Goal: Information Seeking & Learning: Learn about a topic

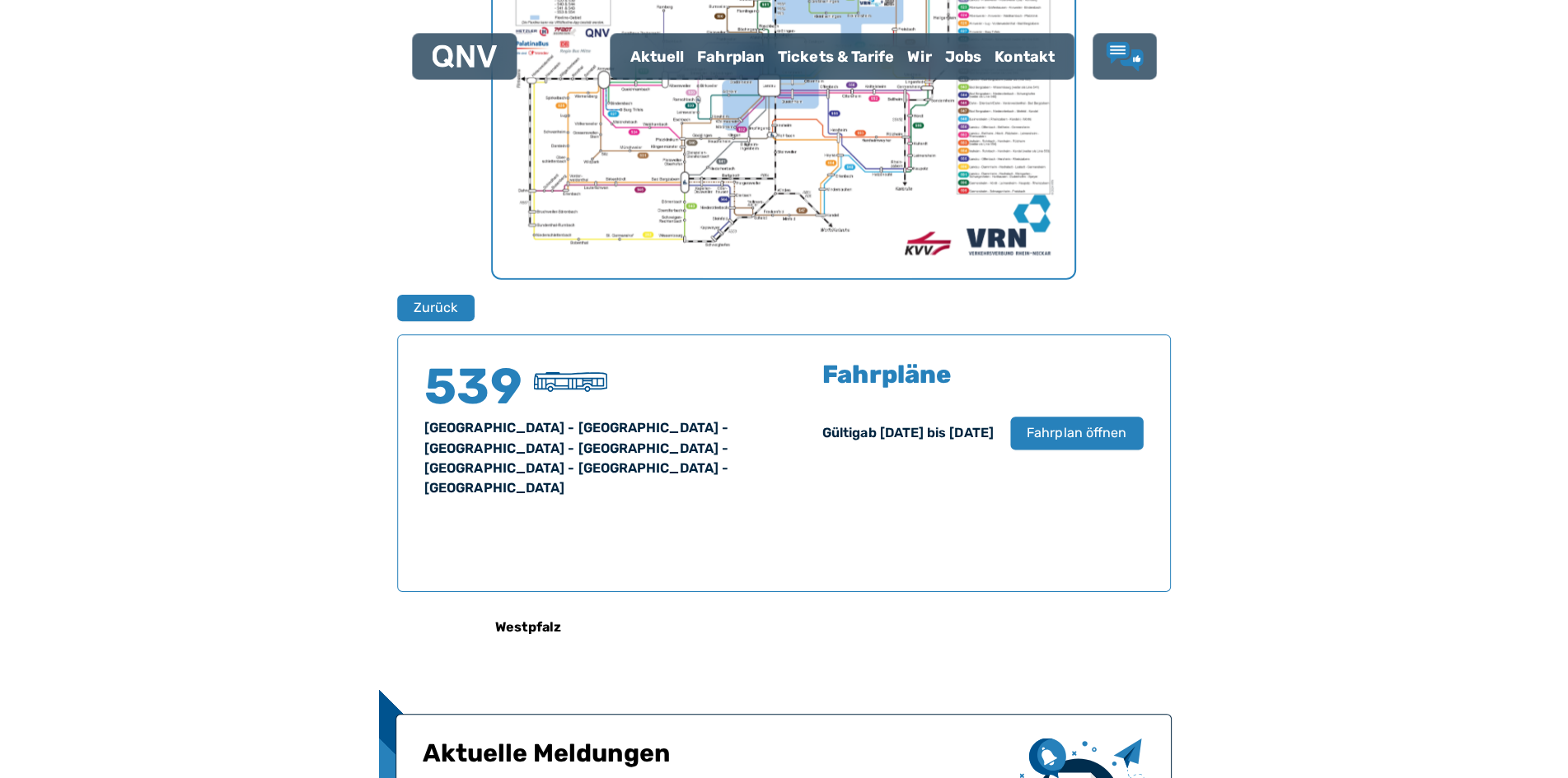
scroll to position [722, 0]
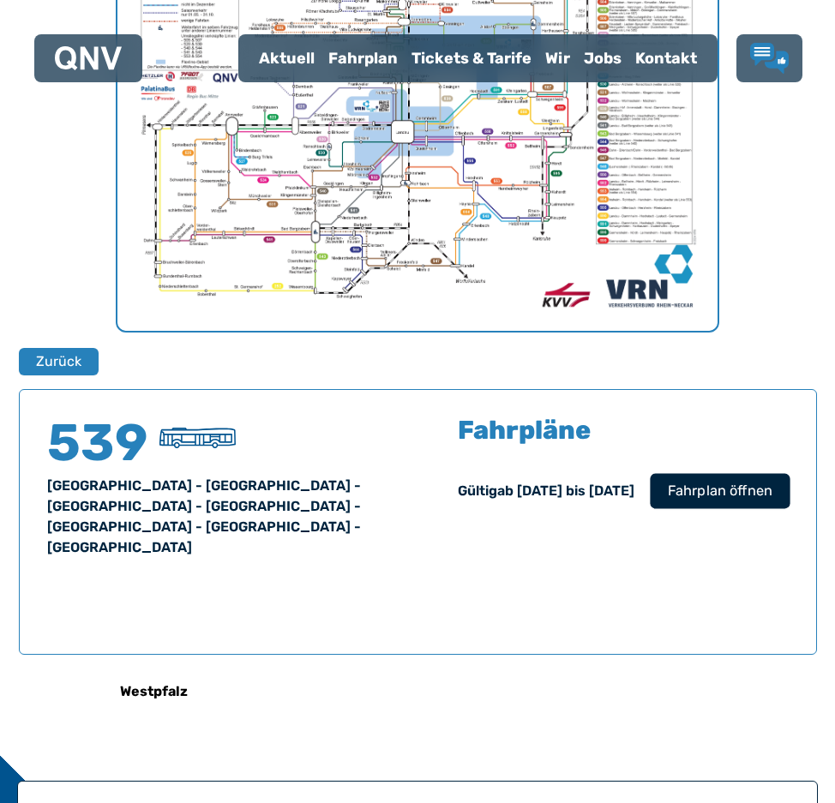
click at [709, 499] on span "Fahrplan öffnen" at bounding box center [719, 491] width 105 height 21
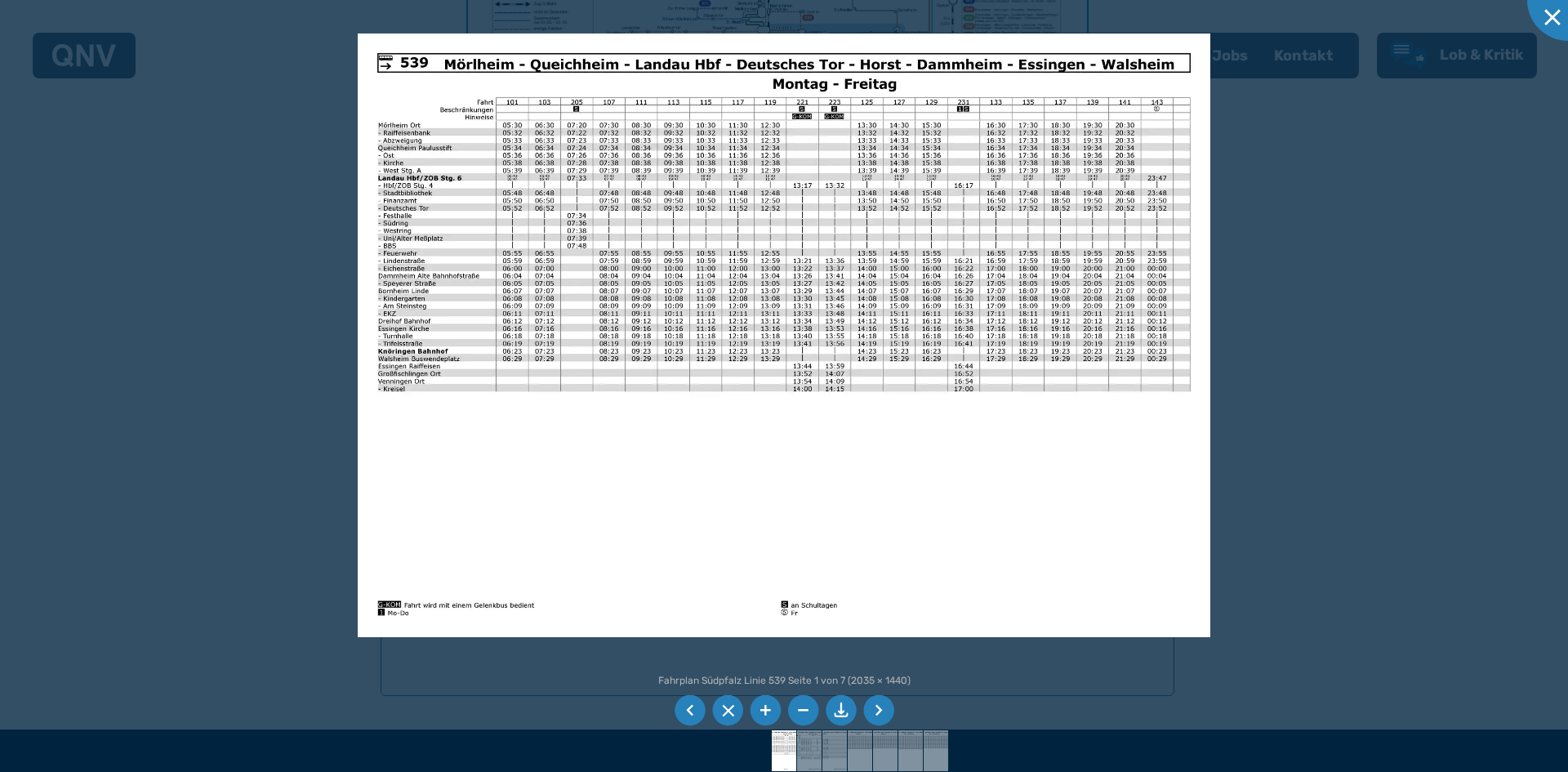
click at [794, 182] on div at bounding box center [784, 386] width 1568 height 772
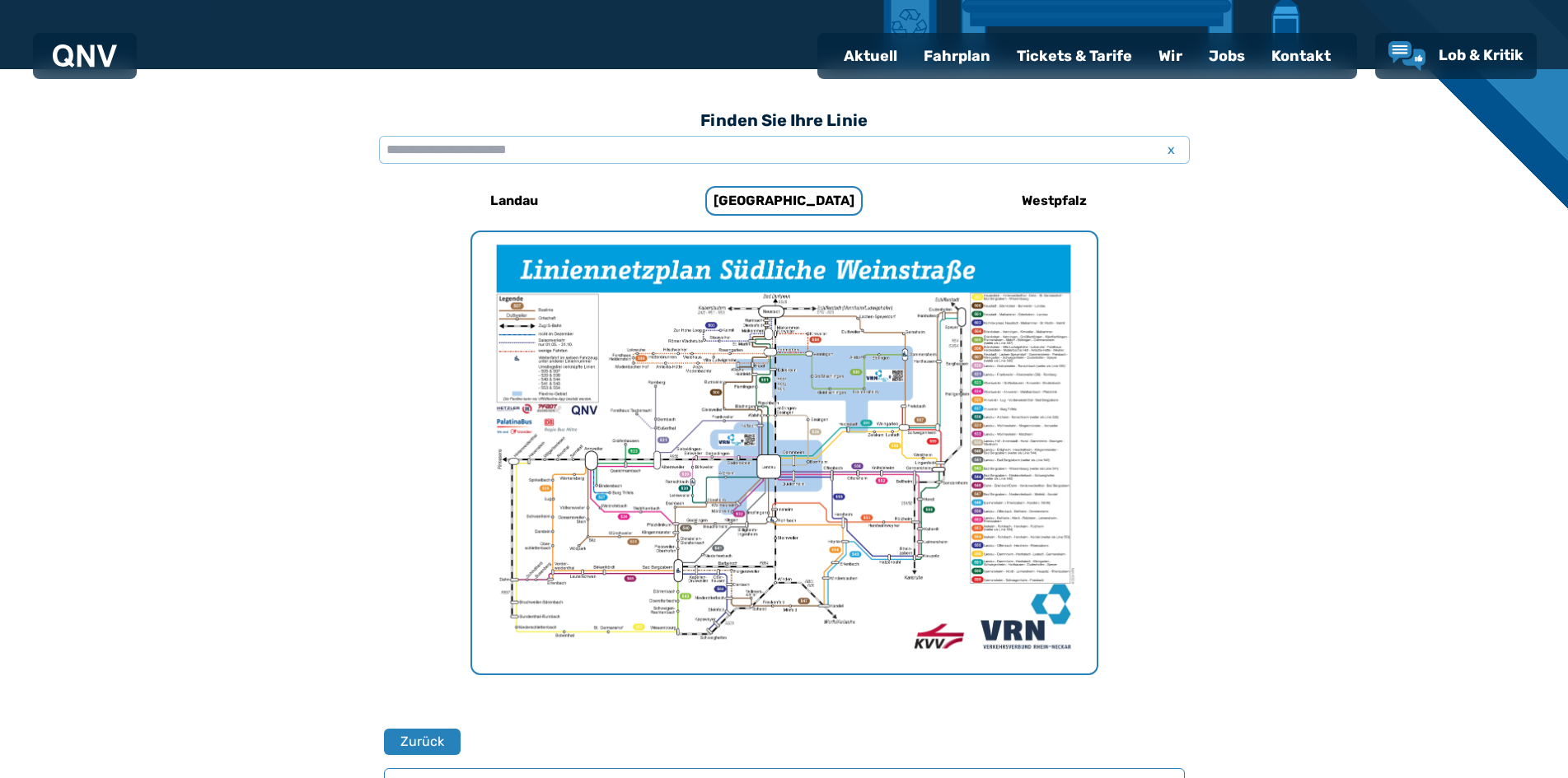
scroll to position [393, 0]
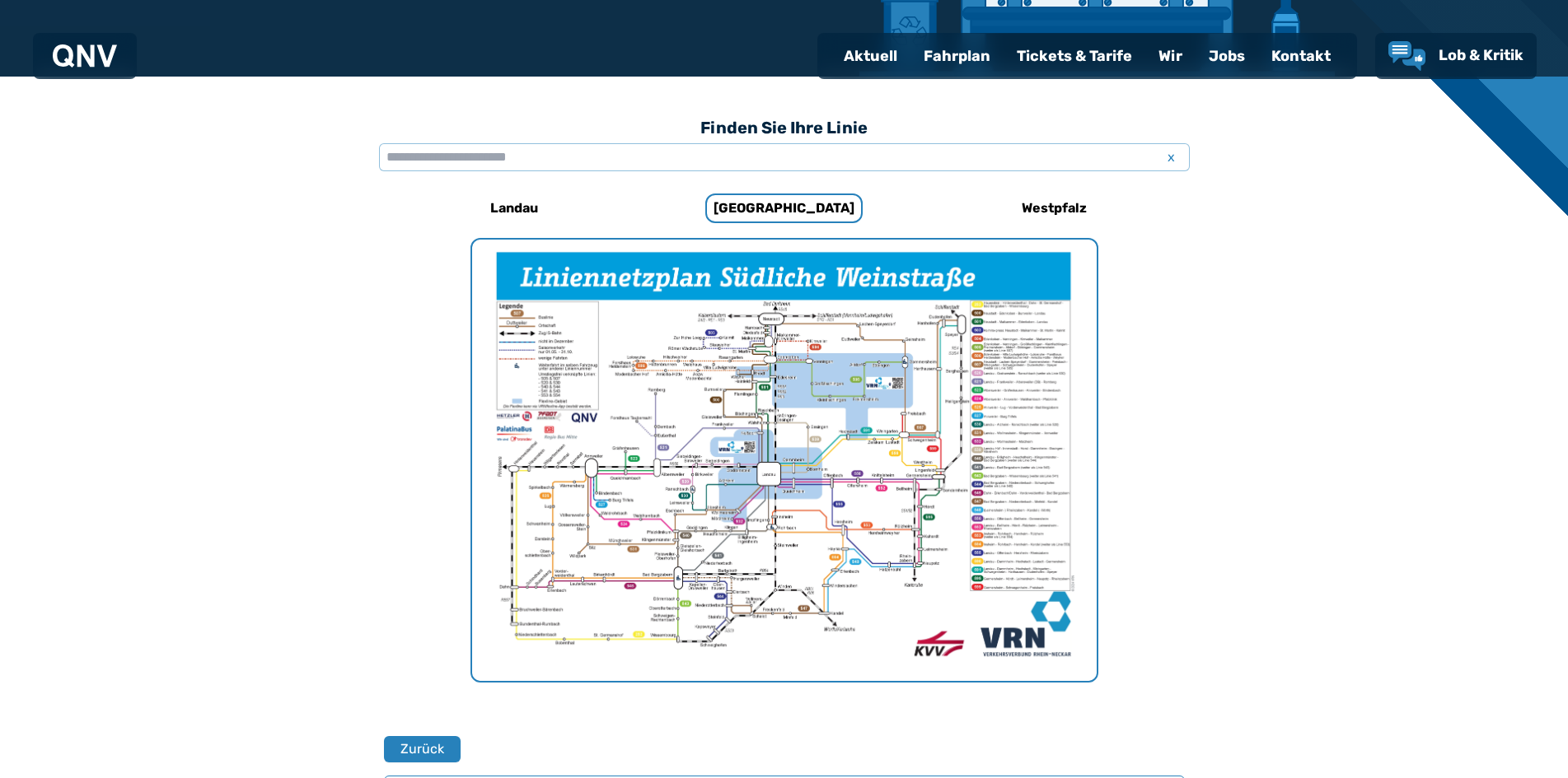
click at [801, 55] on div "Fahrplan" at bounding box center [956, 56] width 93 height 43
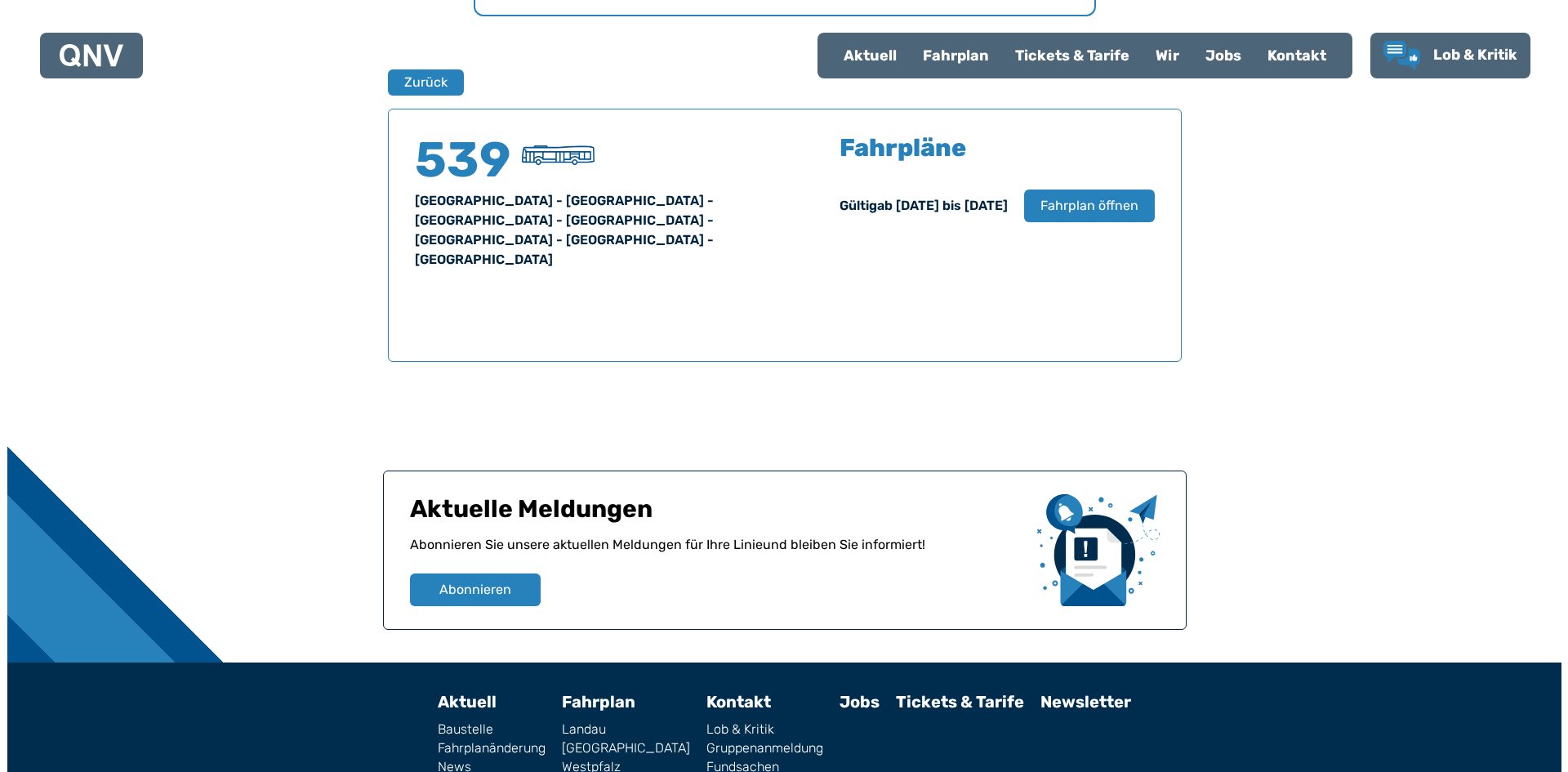
scroll to position [1077, 0]
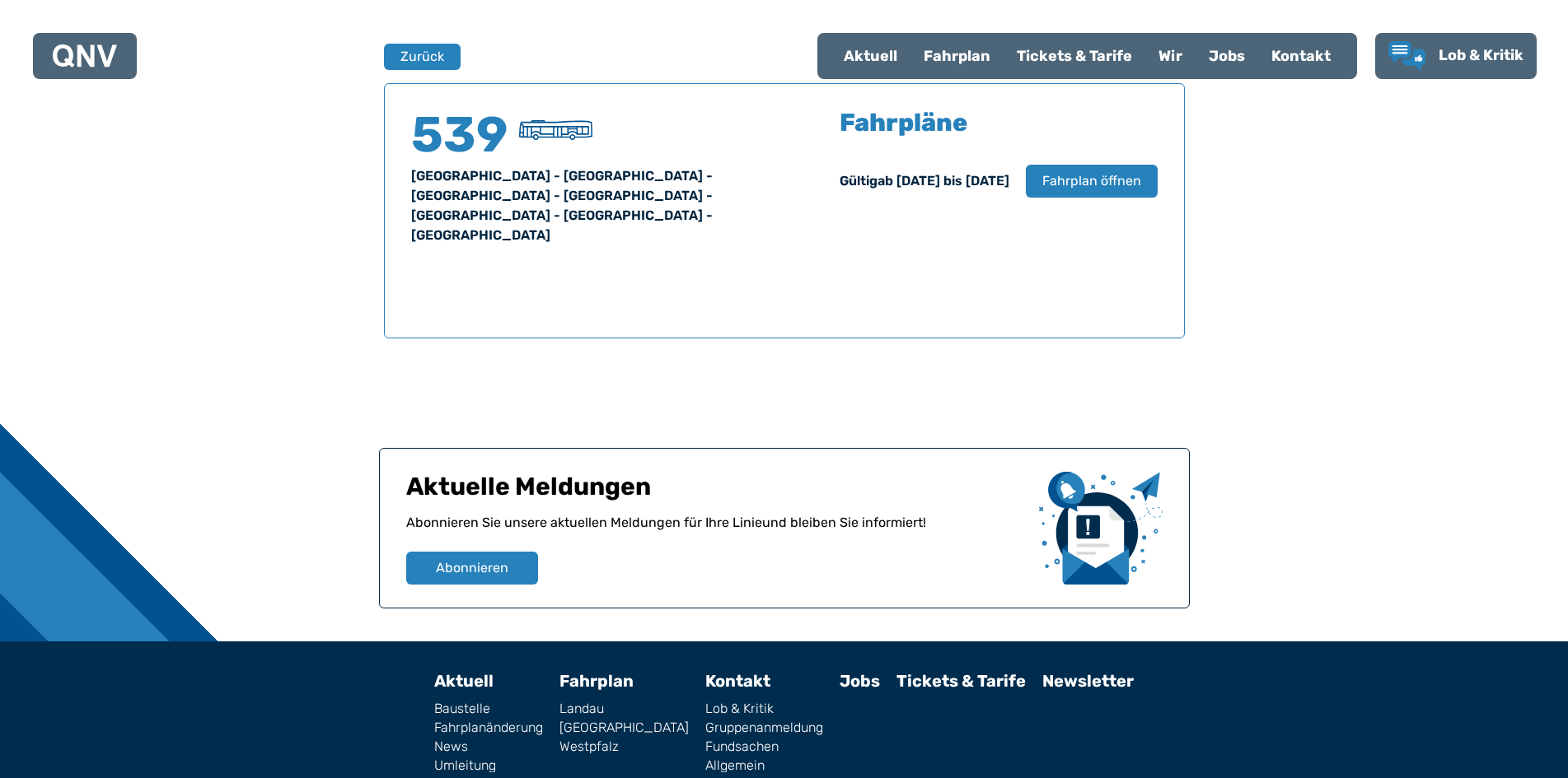
click at [526, 187] on div "[GEOGRAPHIC_DATA] - [GEOGRAPHIC_DATA] - [GEOGRAPHIC_DATA] - [GEOGRAPHIC_DATA] -…" at bounding box center [588, 206] width 354 height 79
click at [479, 126] on h4 "539" at bounding box center [460, 134] width 99 height 49
click at [582, 138] on img at bounding box center [555, 130] width 73 height 20
click at [801, 174] on span "Fahrplan öffnen" at bounding box center [1090, 181] width 101 height 20
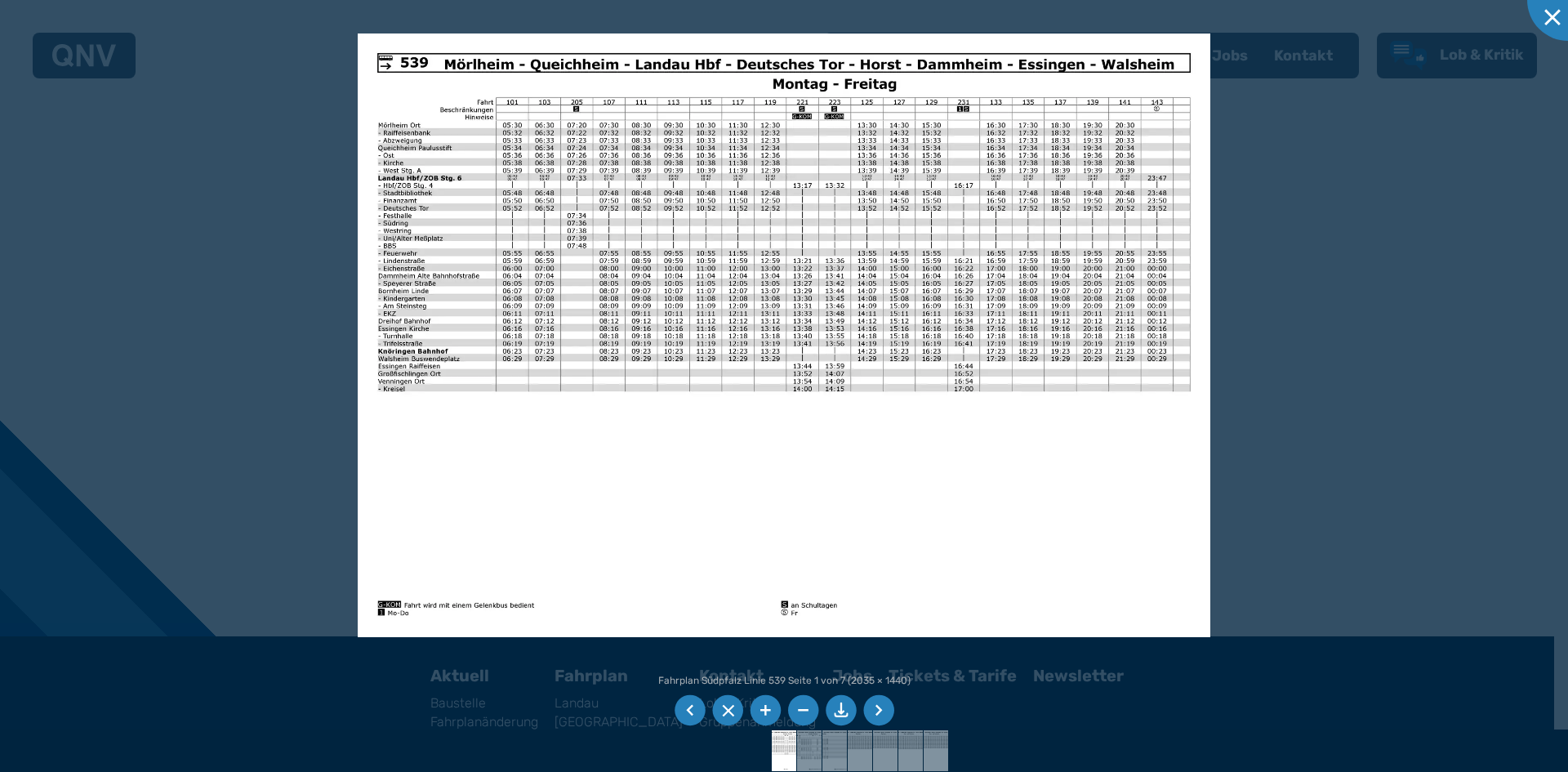
click at [637, 473] on img at bounding box center [784, 335] width 853 height 604
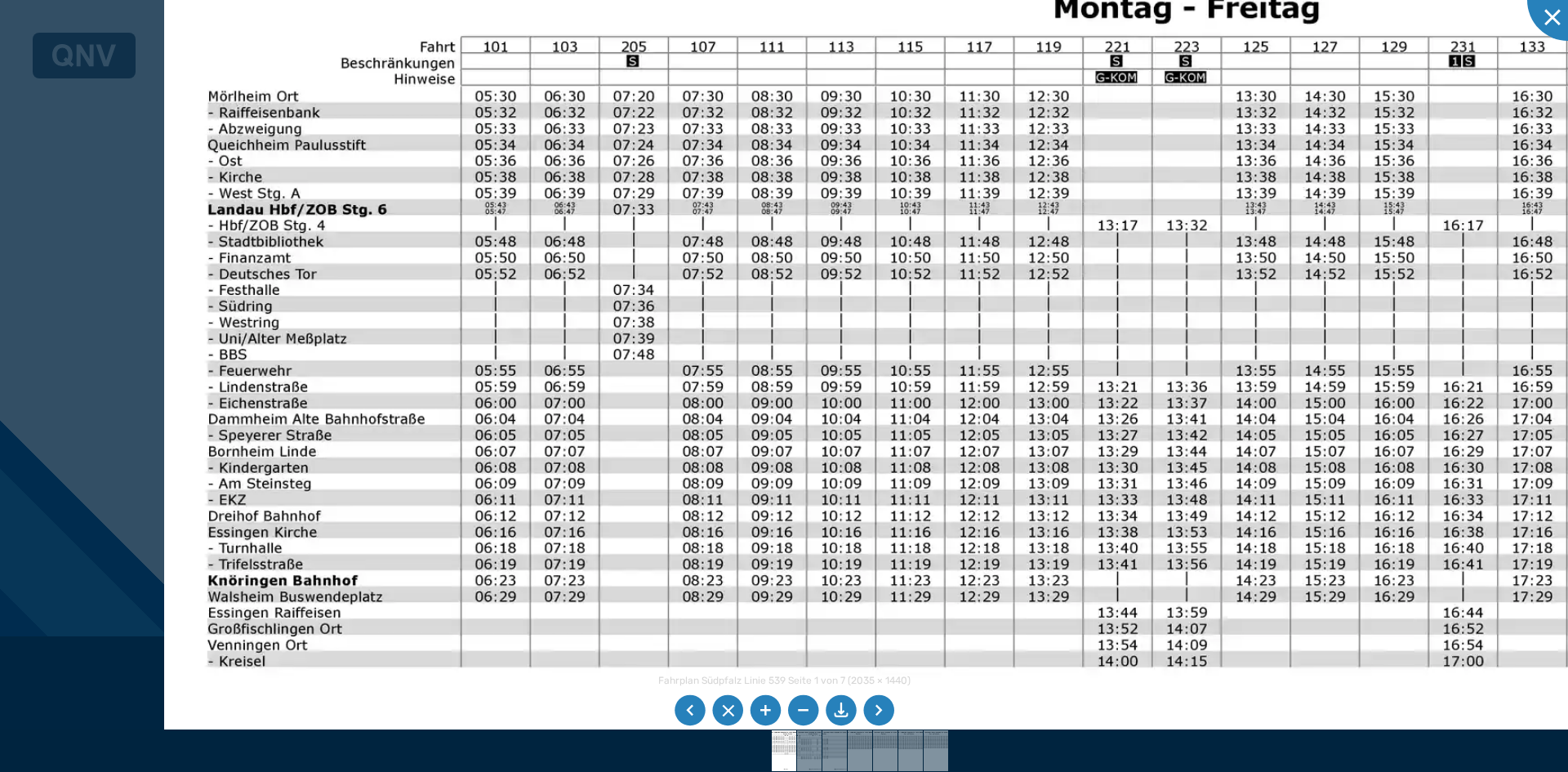
click at [794, 572] on img at bounding box center [1078, 547] width 1829 height 1294
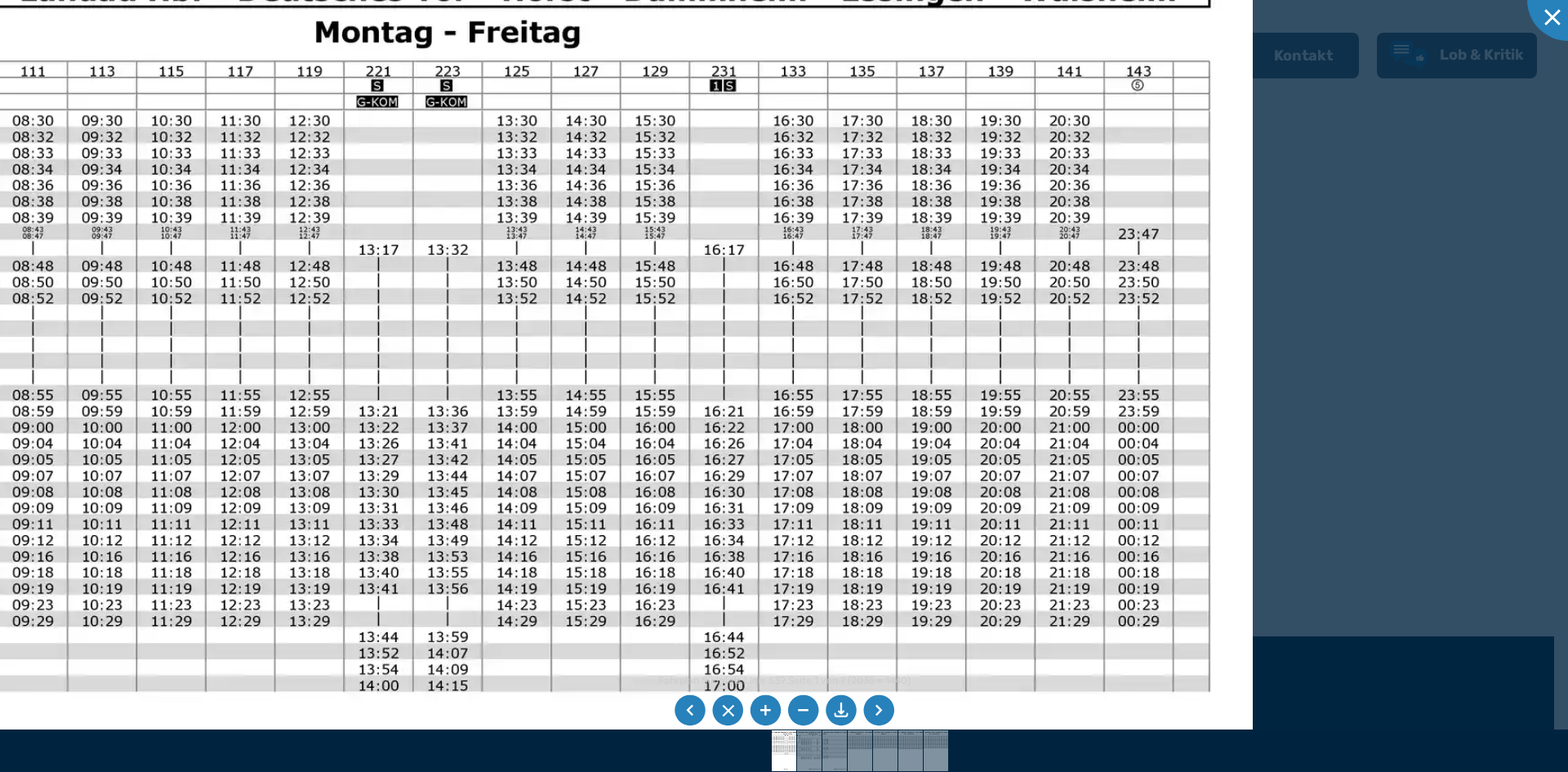
click at [693, 207] on img at bounding box center [339, 571] width 1829 height 1294
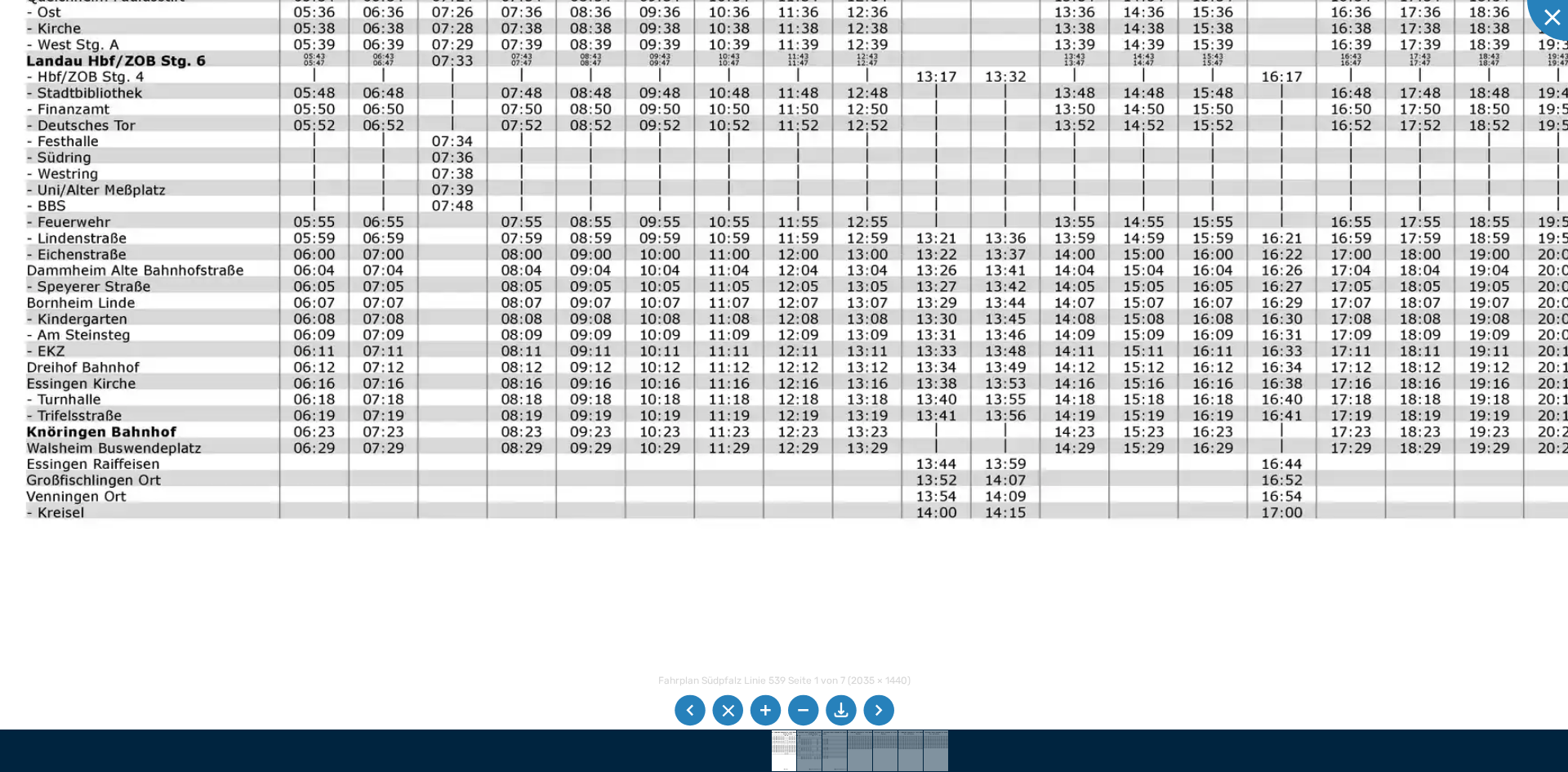
click at [794, 221] on img at bounding box center [897, 397] width 1829 height 1294
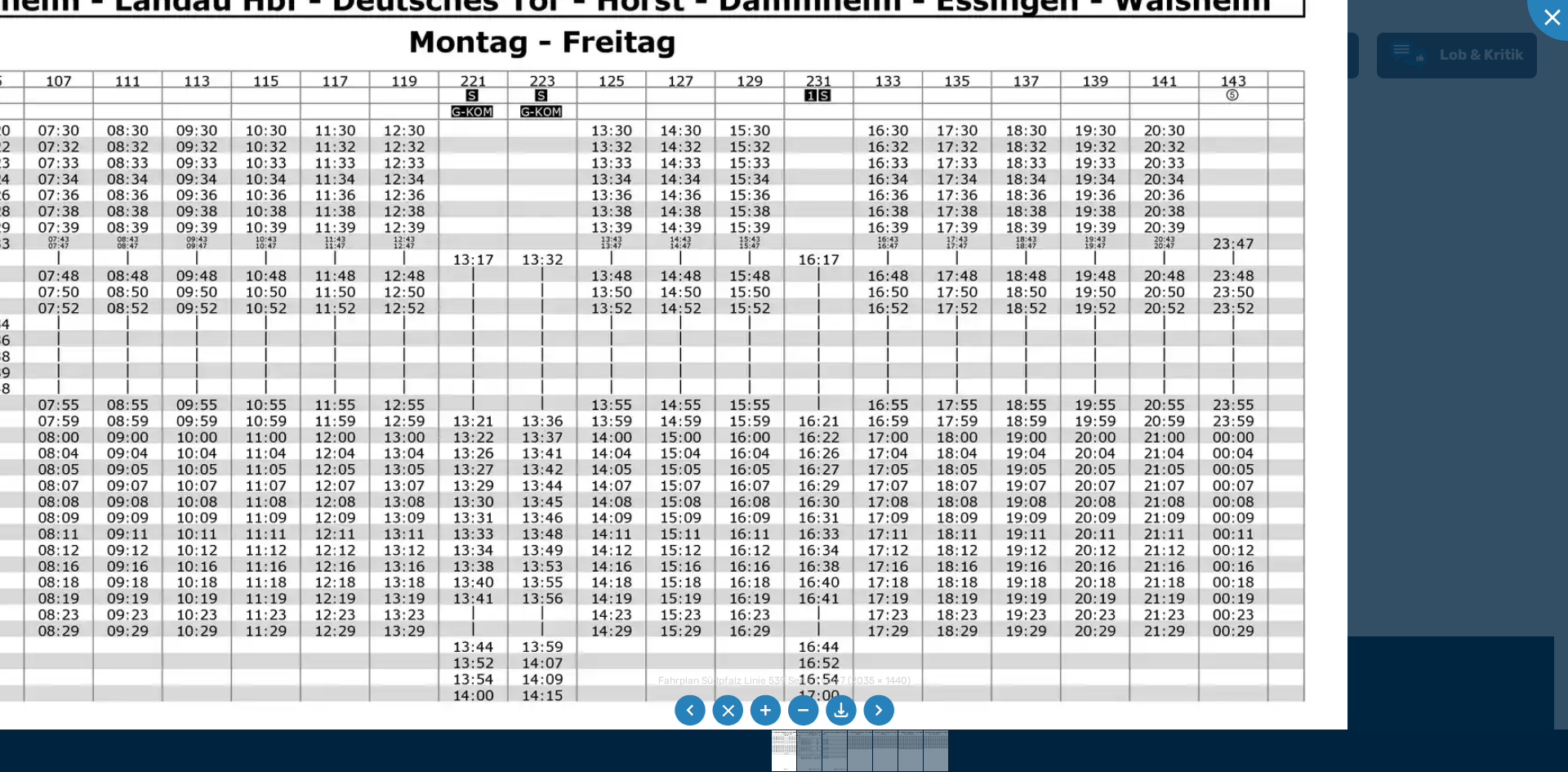
click at [3, 483] on img at bounding box center [434, 581] width 1829 height 1294
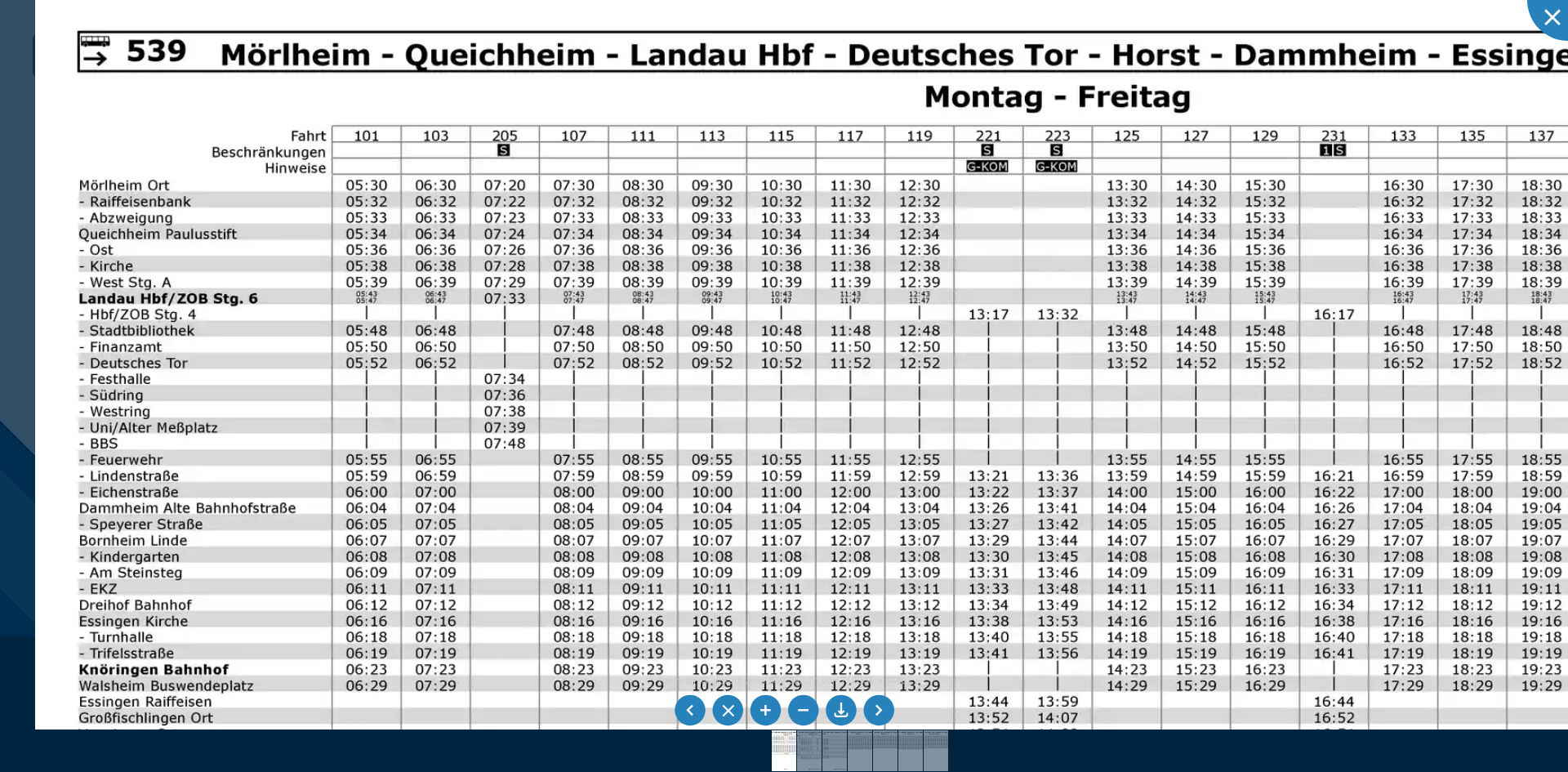
click at [794, 264] on img at bounding box center [950, 636] width 1829 height 1294
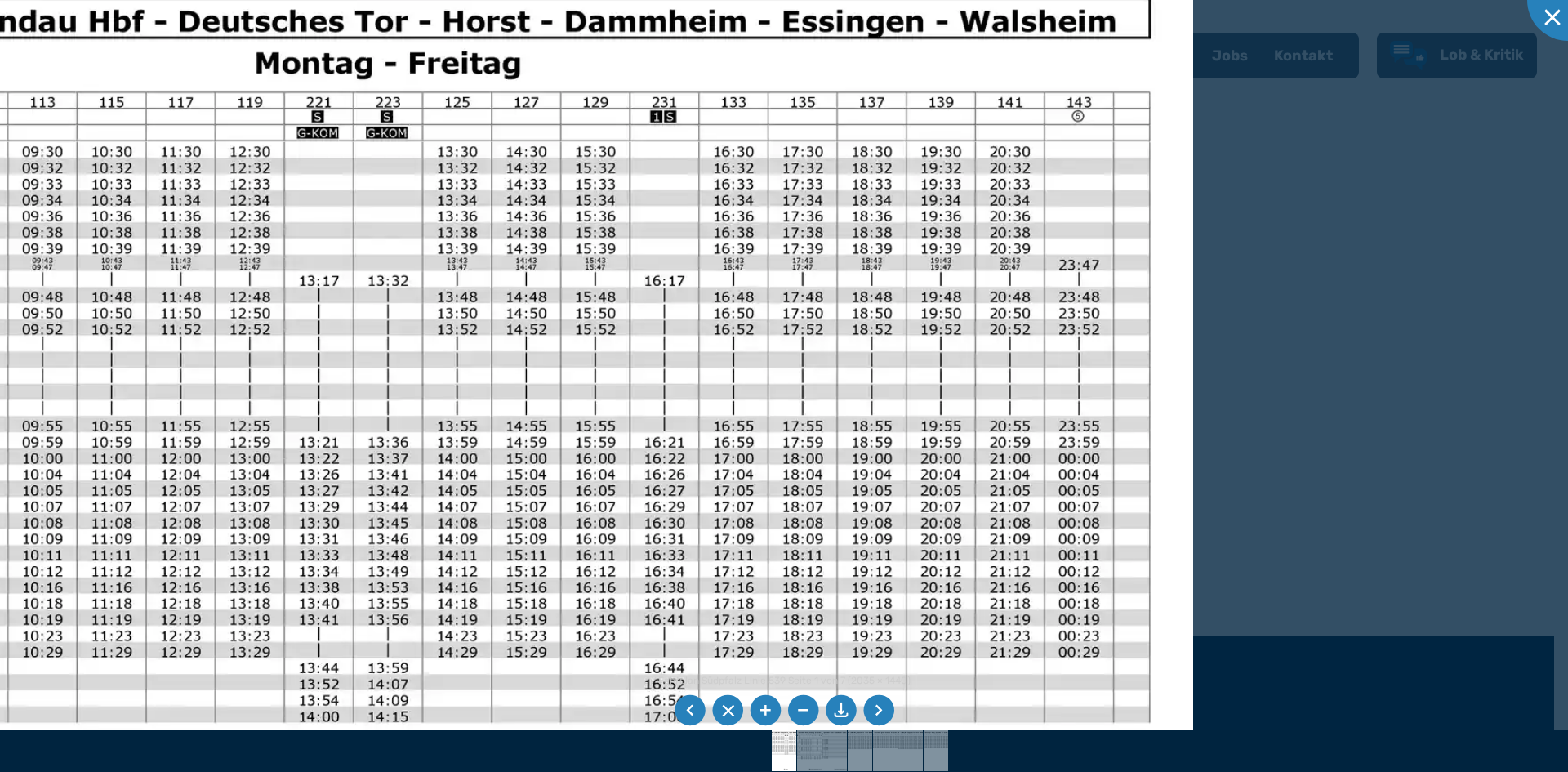
click at [494, 211] on img at bounding box center [280, 602] width 1829 height 1294
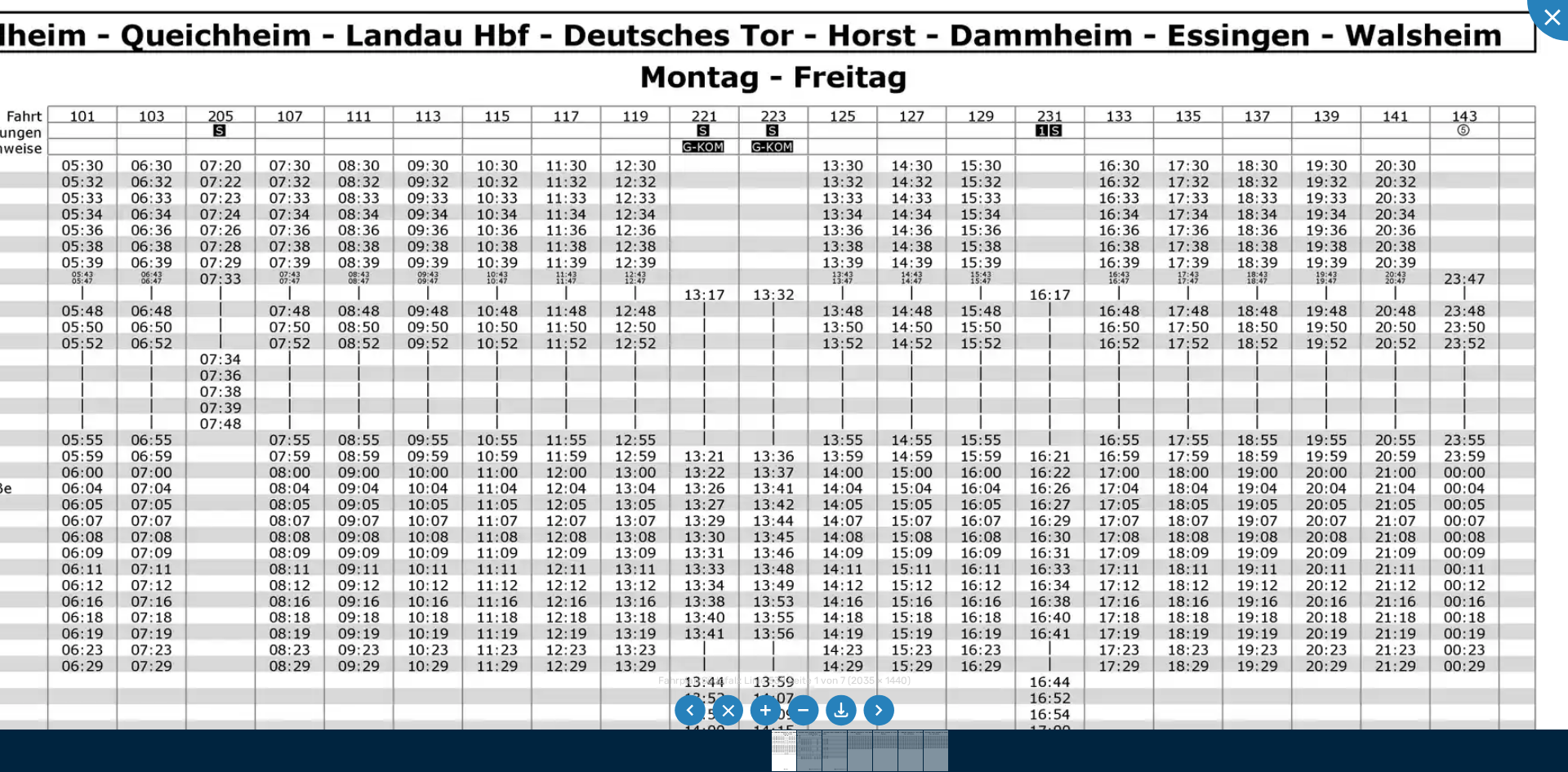
click at [794, 259] on img at bounding box center [665, 616] width 1829 height 1294
click at [709, 141] on img at bounding box center [665, 616] width 1829 height 1294
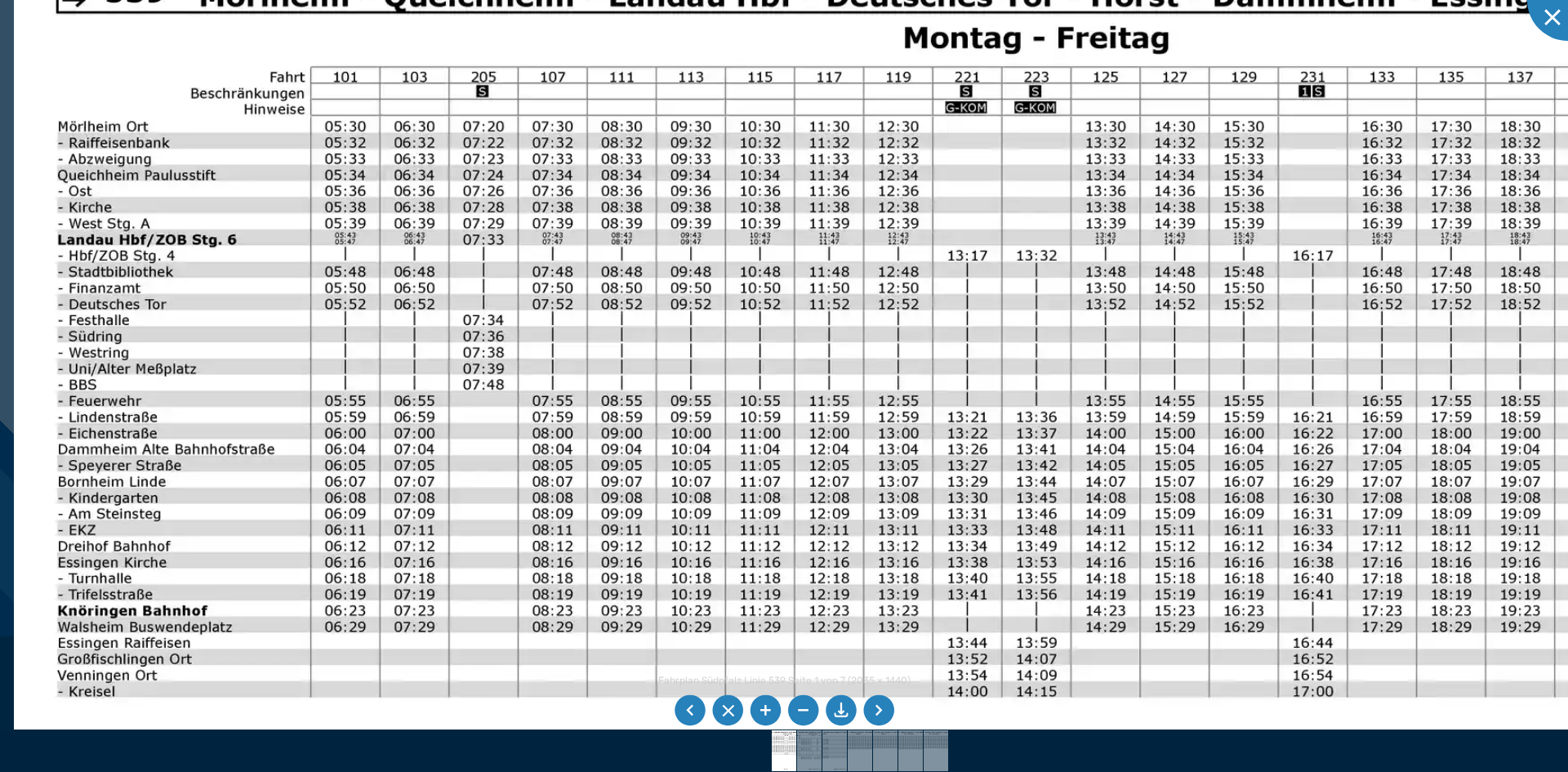
click at [794, 198] on img at bounding box center [929, 577] width 1829 height 1294
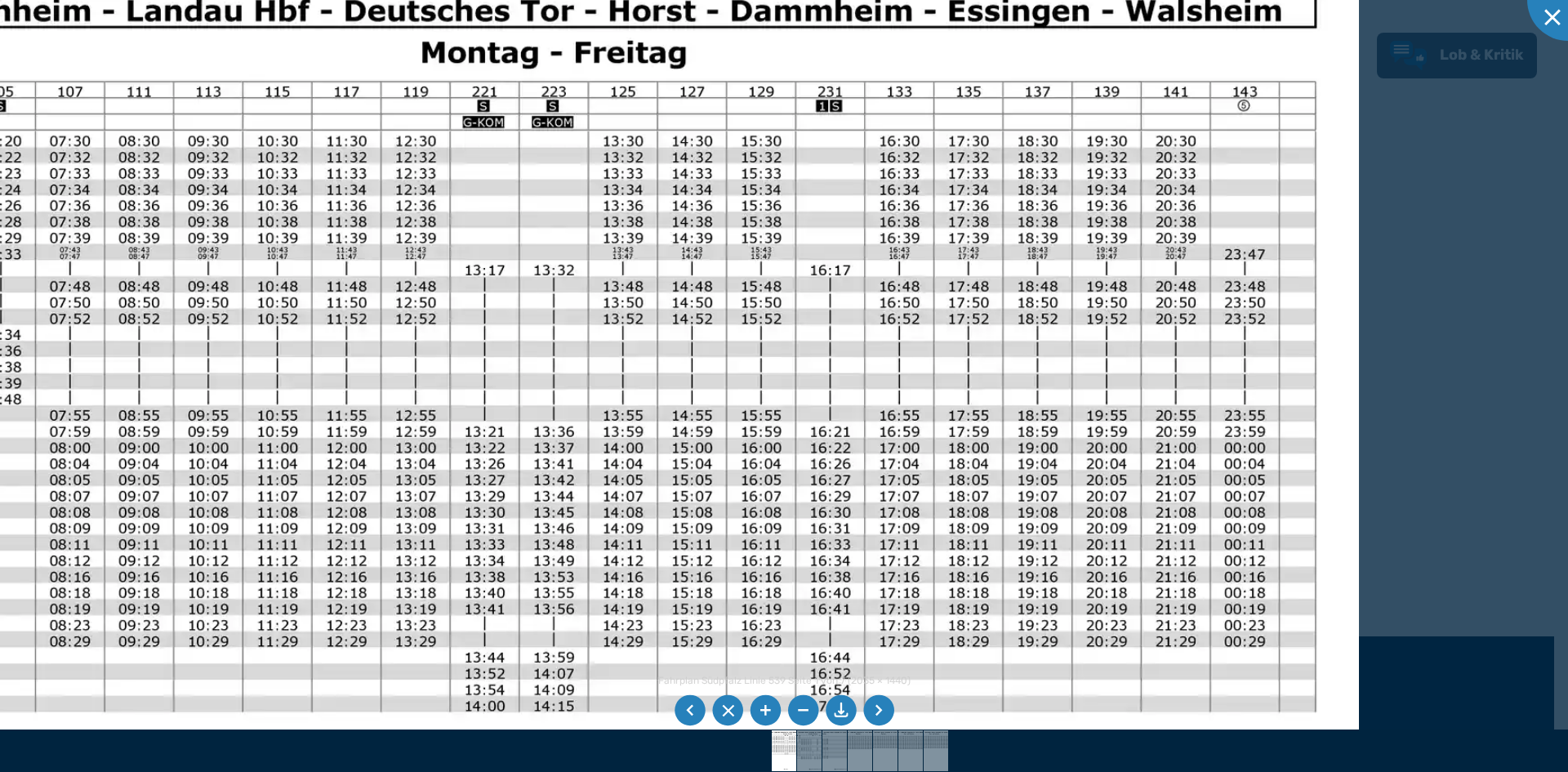
click at [794, 223] on img at bounding box center [446, 592] width 1829 height 1294
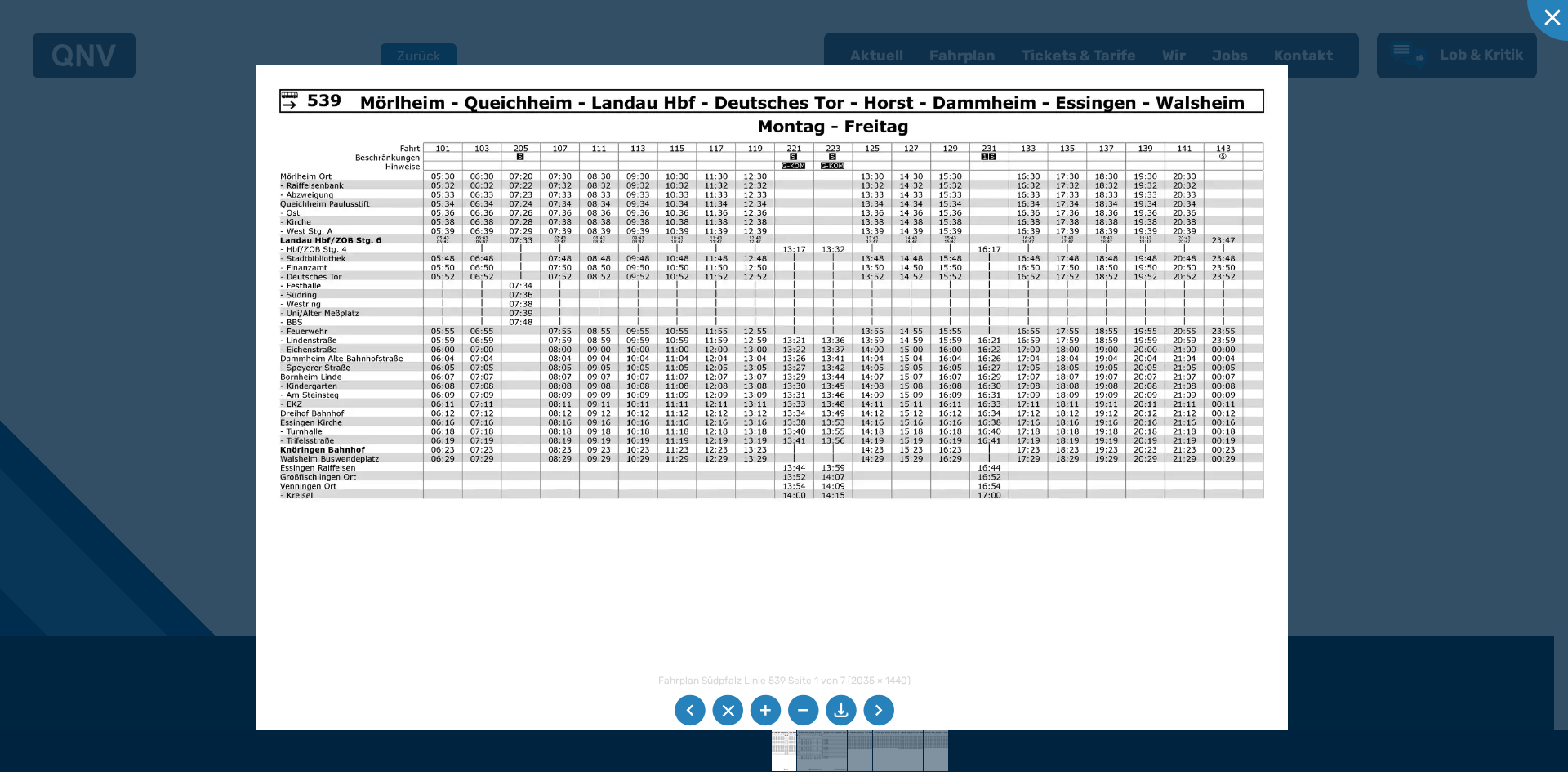
click at [794, 324] on img at bounding box center [772, 431] width 1033 height 731
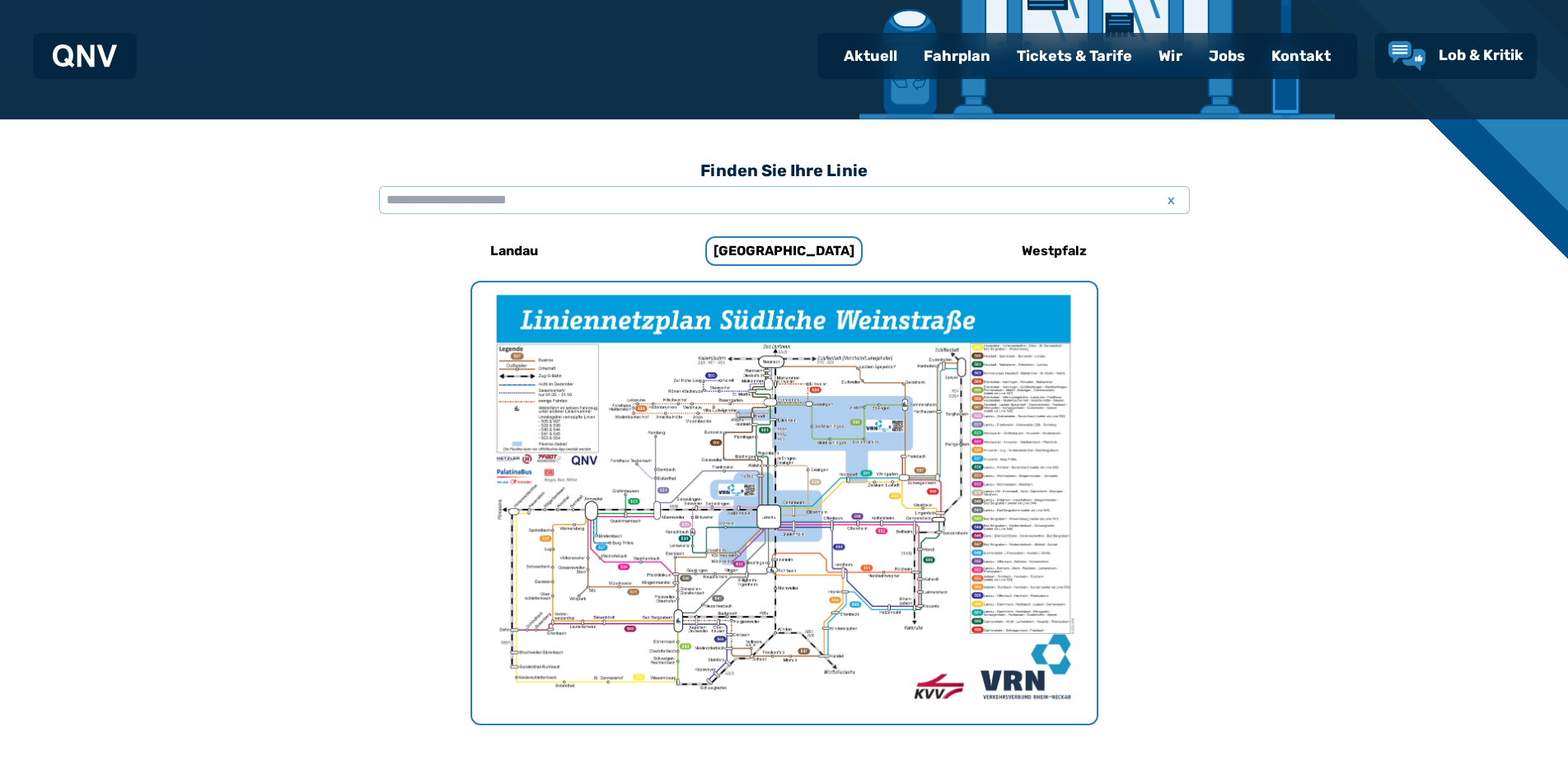
scroll to position [260, 0]
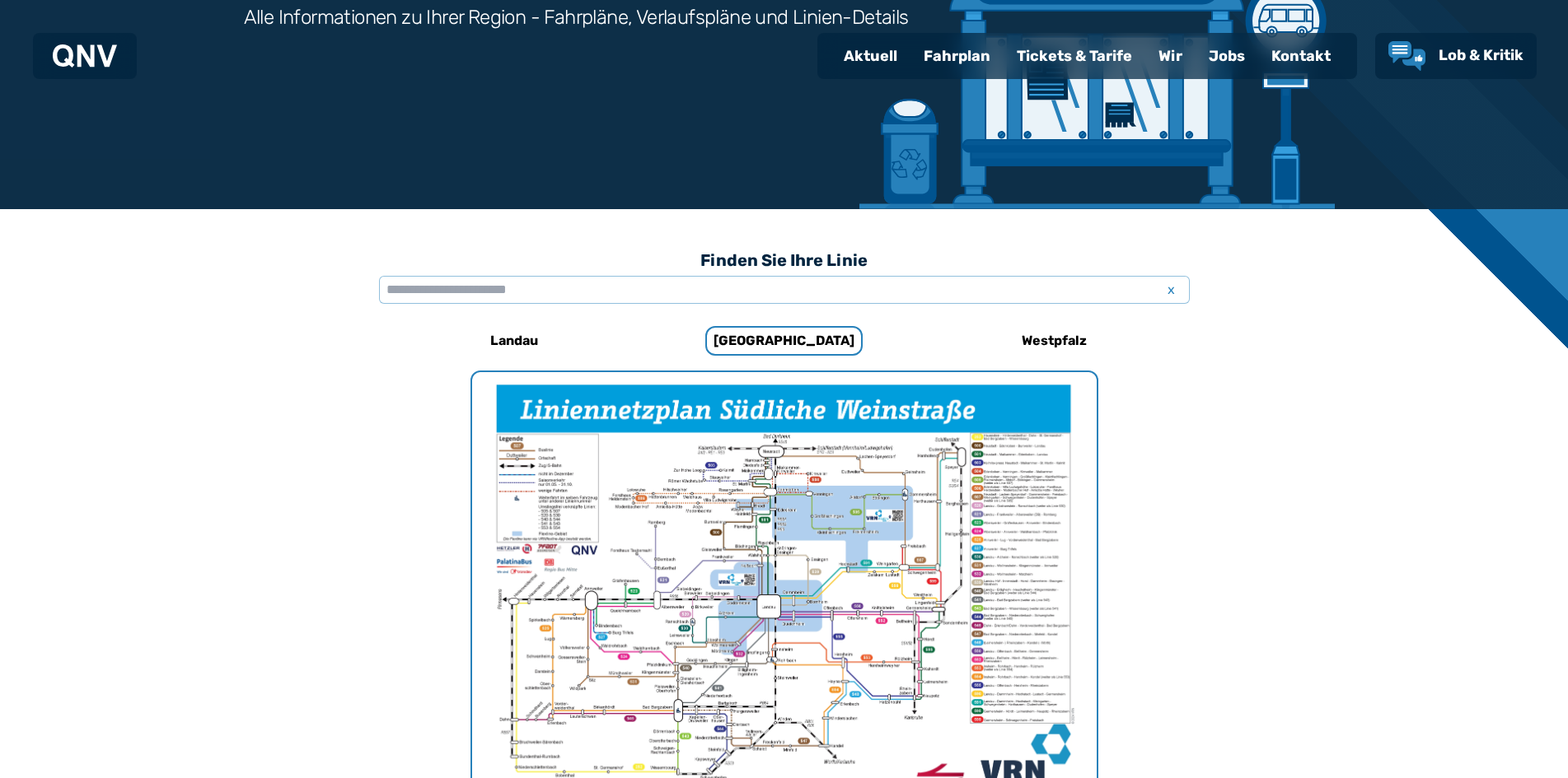
click at [801, 52] on div "Fahrplan" at bounding box center [956, 56] width 93 height 43
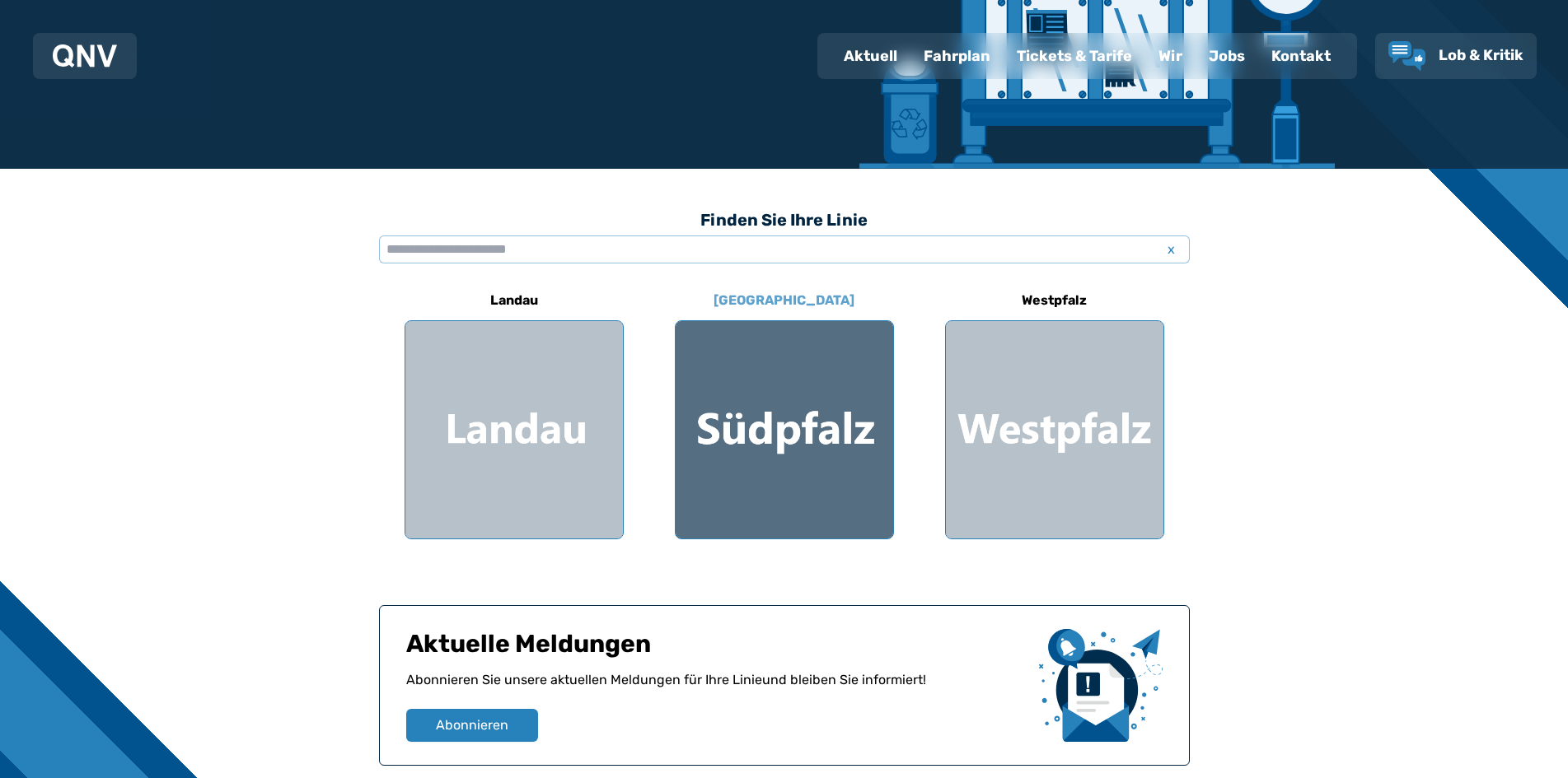
scroll to position [329, 0]
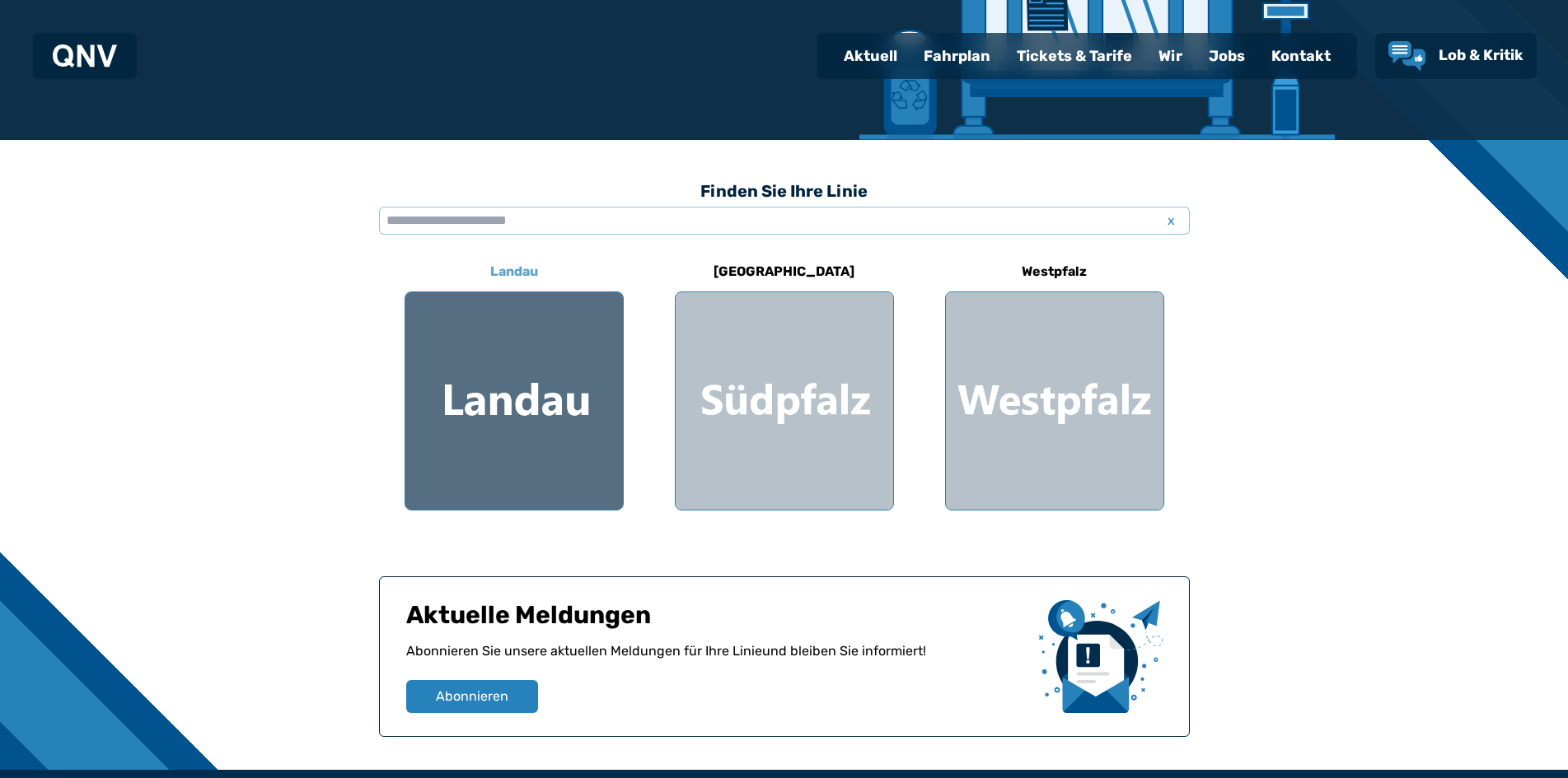
click at [513, 397] on div at bounding box center [514, 401] width 217 height 217
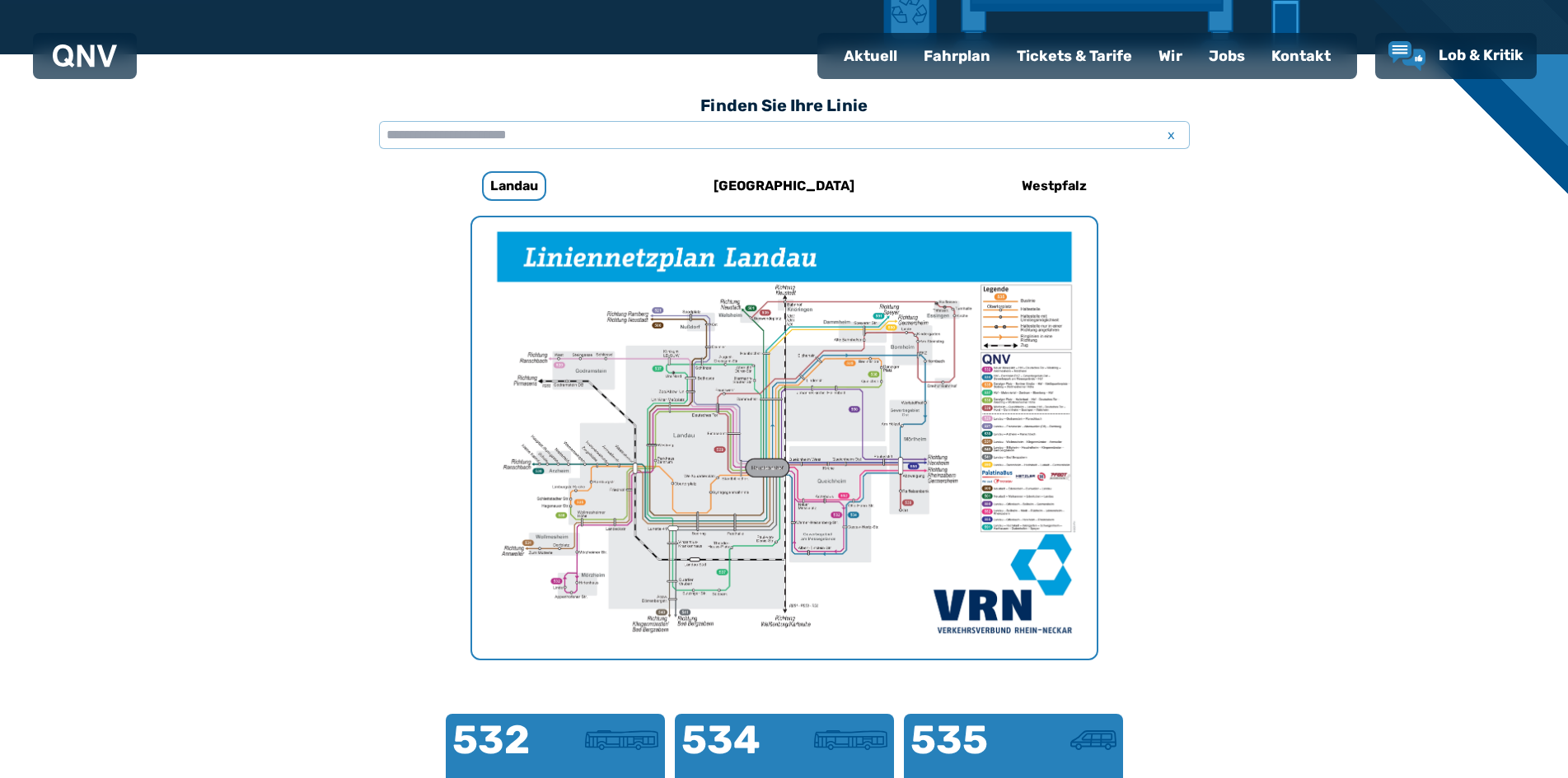
scroll to position [425, 0]
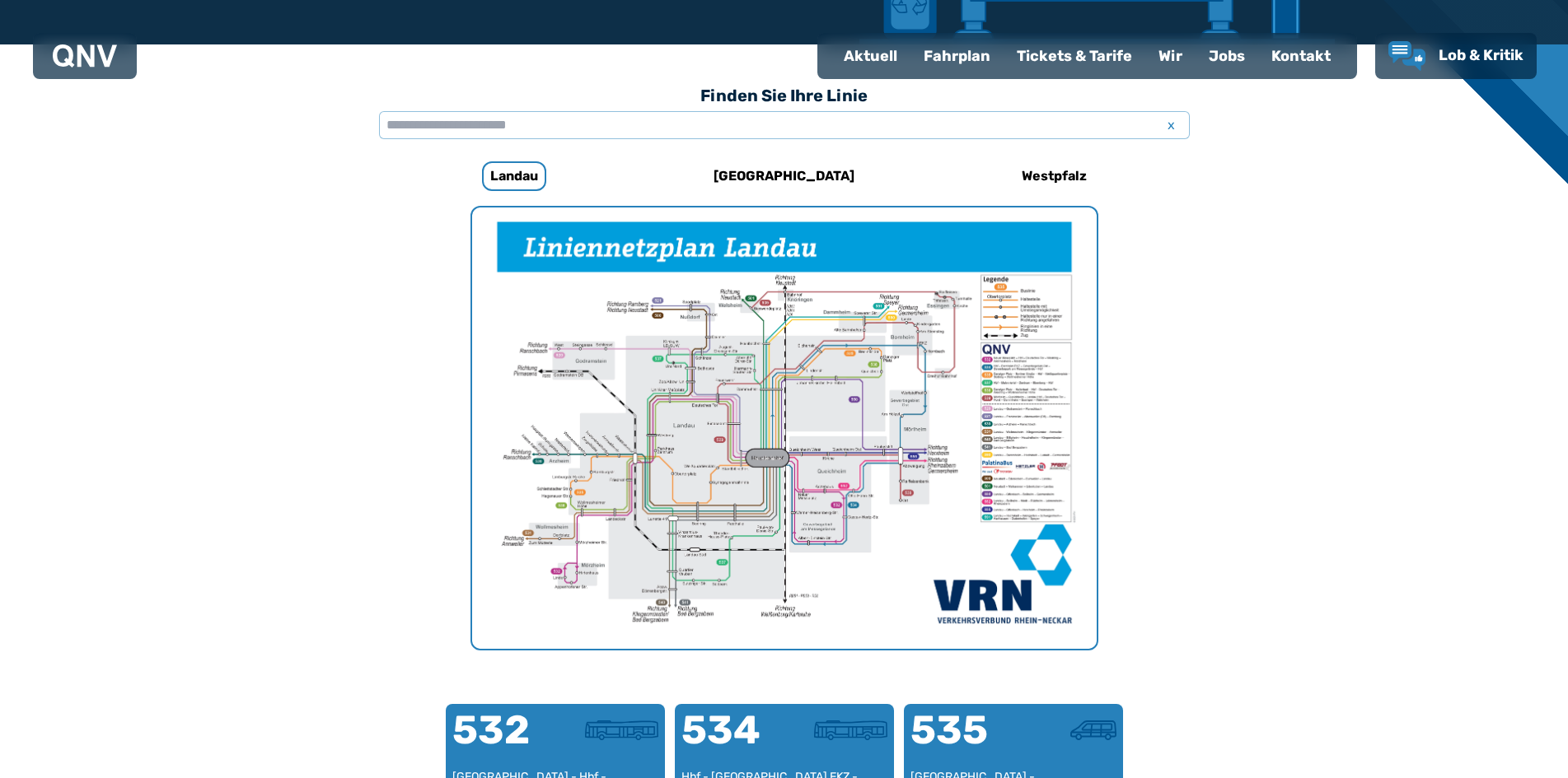
click at [726, 502] on img "1 von 1" at bounding box center [784, 428] width 625 height 442
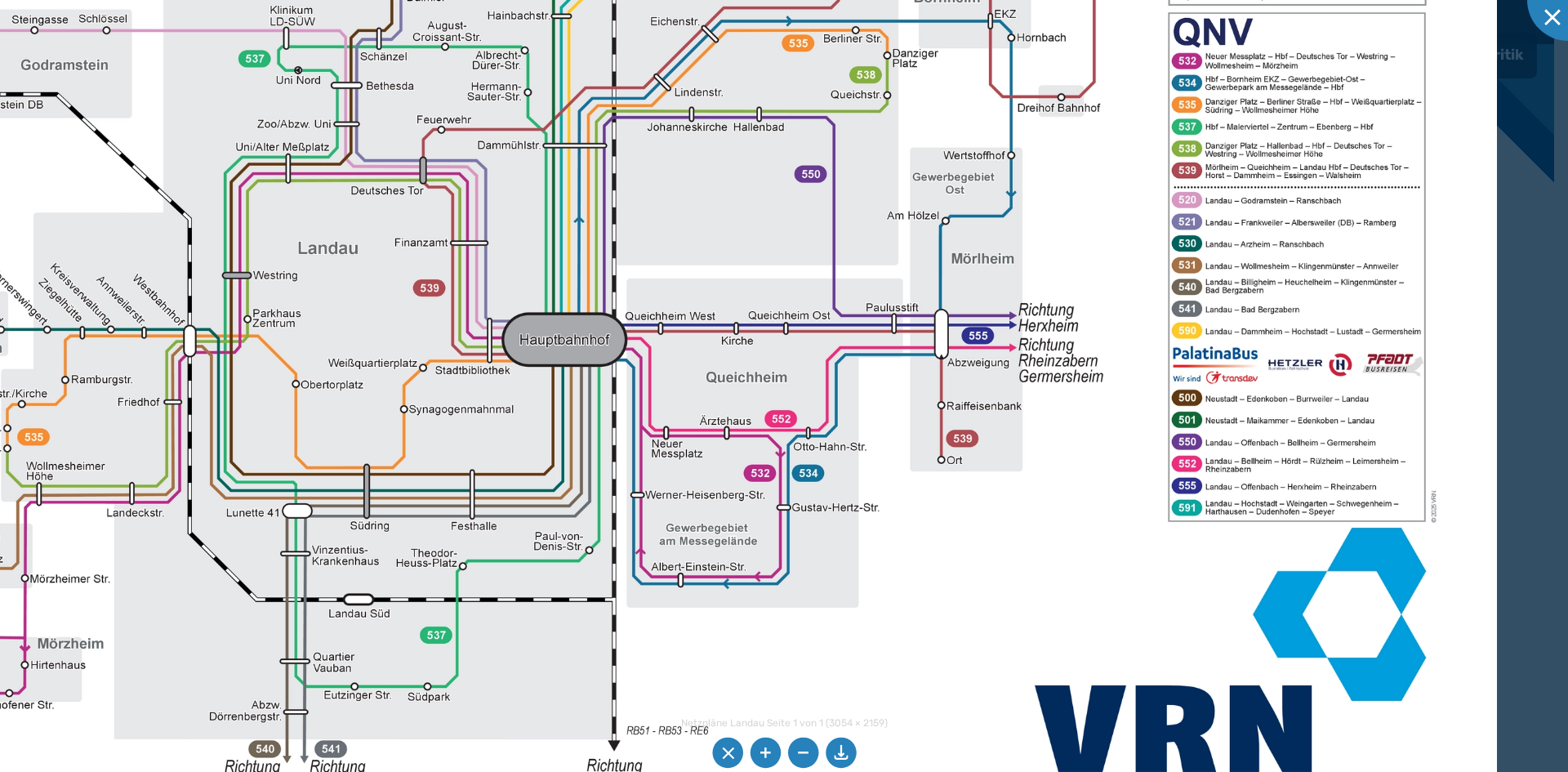
click at [450, 537] on img at bounding box center [612, 255] width 1769 height 1251
click at [794, 495] on img at bounding box center [612, 255] width 1769 height 1251
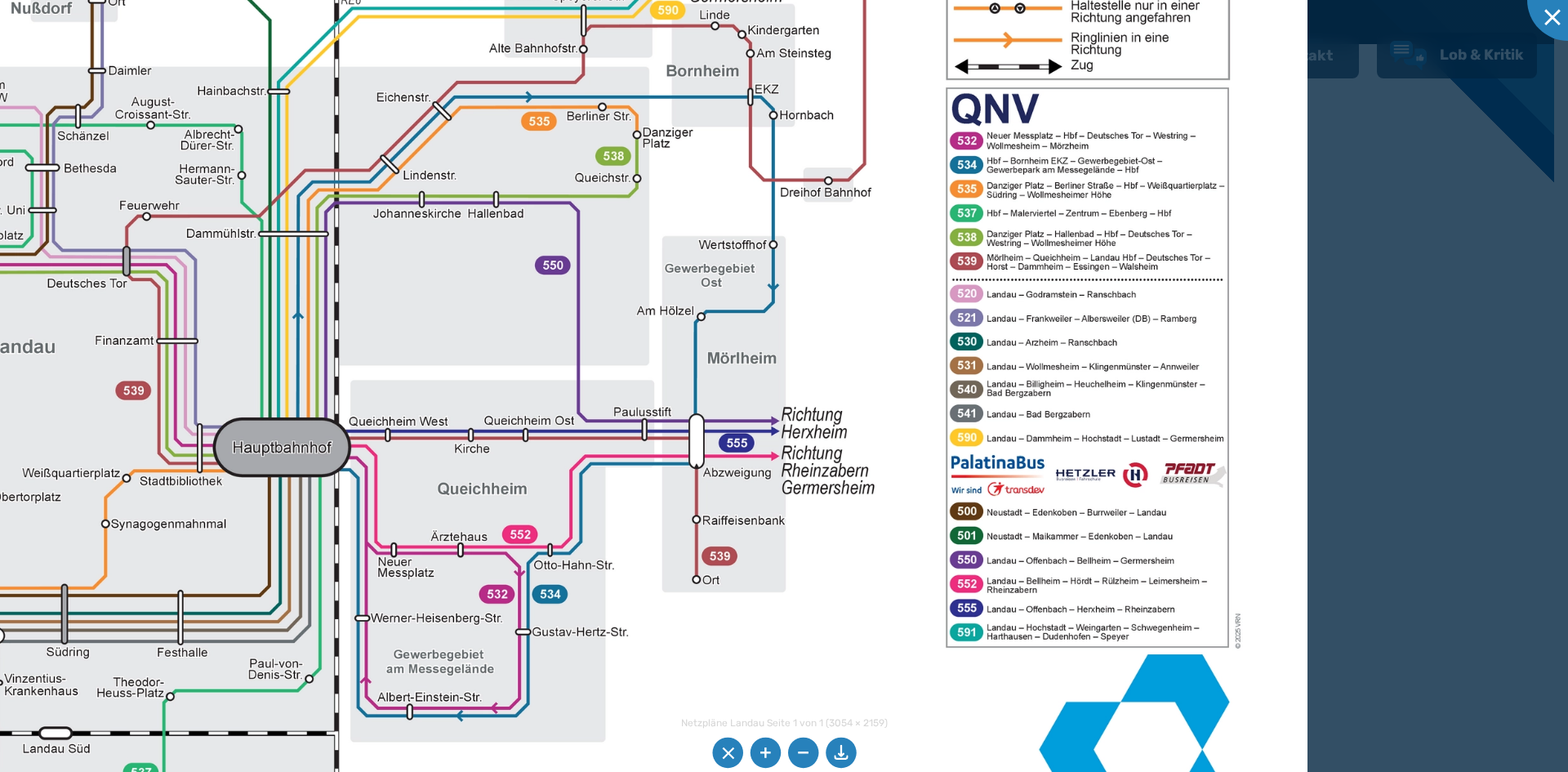
click at [794, 485] on img at bounding box center [334, 355] width 1945 height 1376
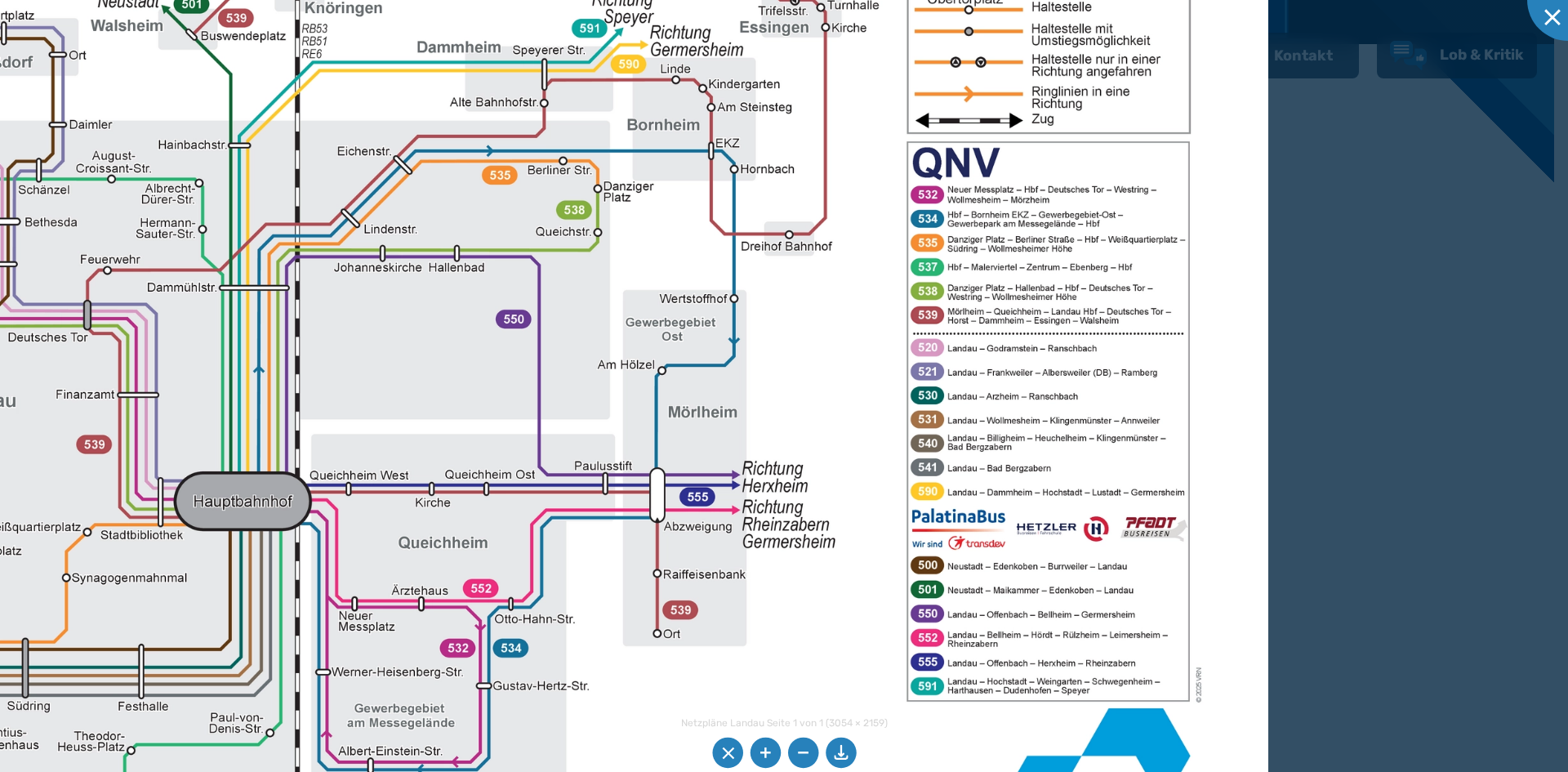
click at [794, 528] on img at bounding box center [295, 409] width 1945 height 1376
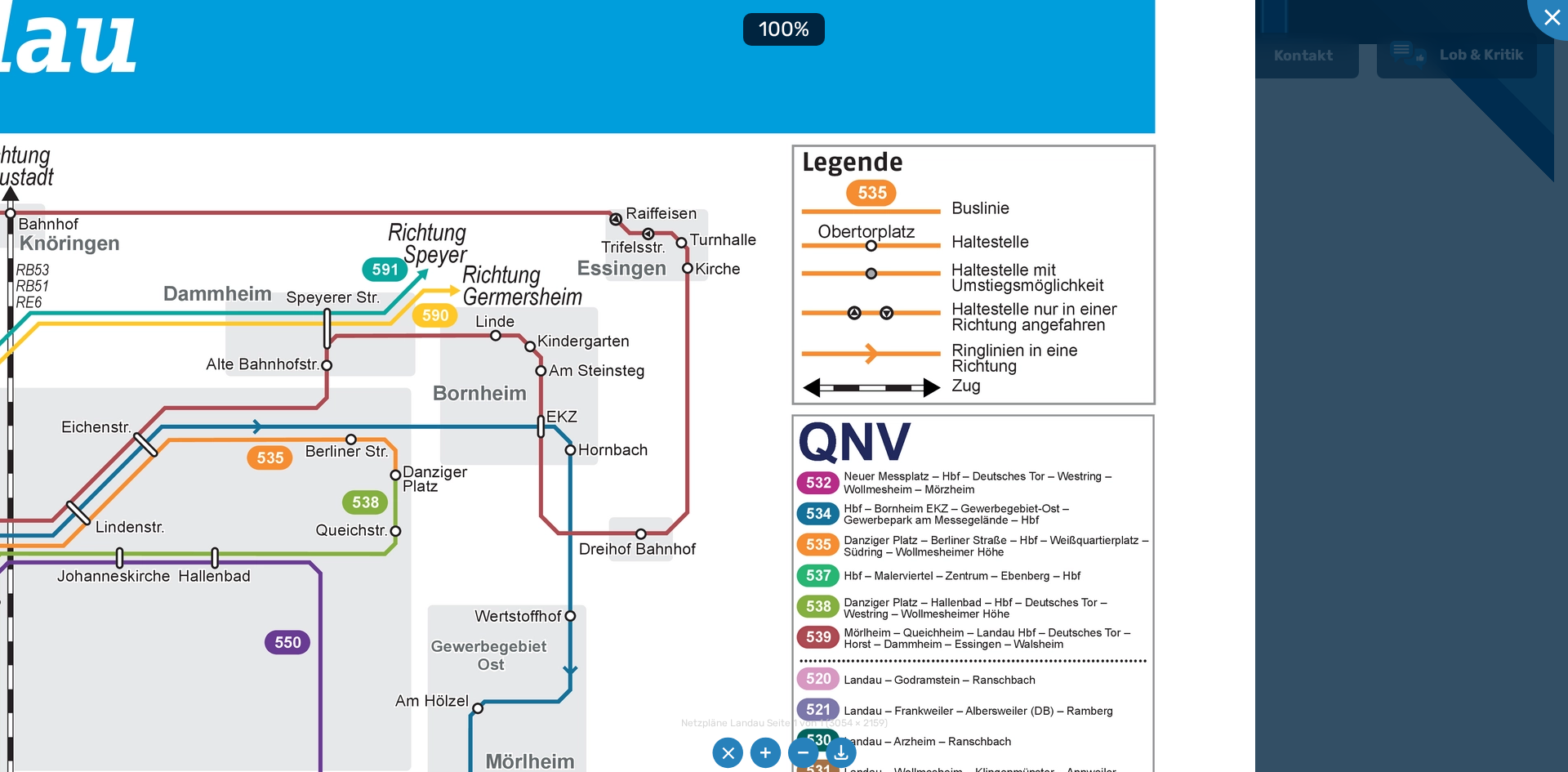
click at [794, 688] on img at bounding box center [8, 757] width 2495 height 1764
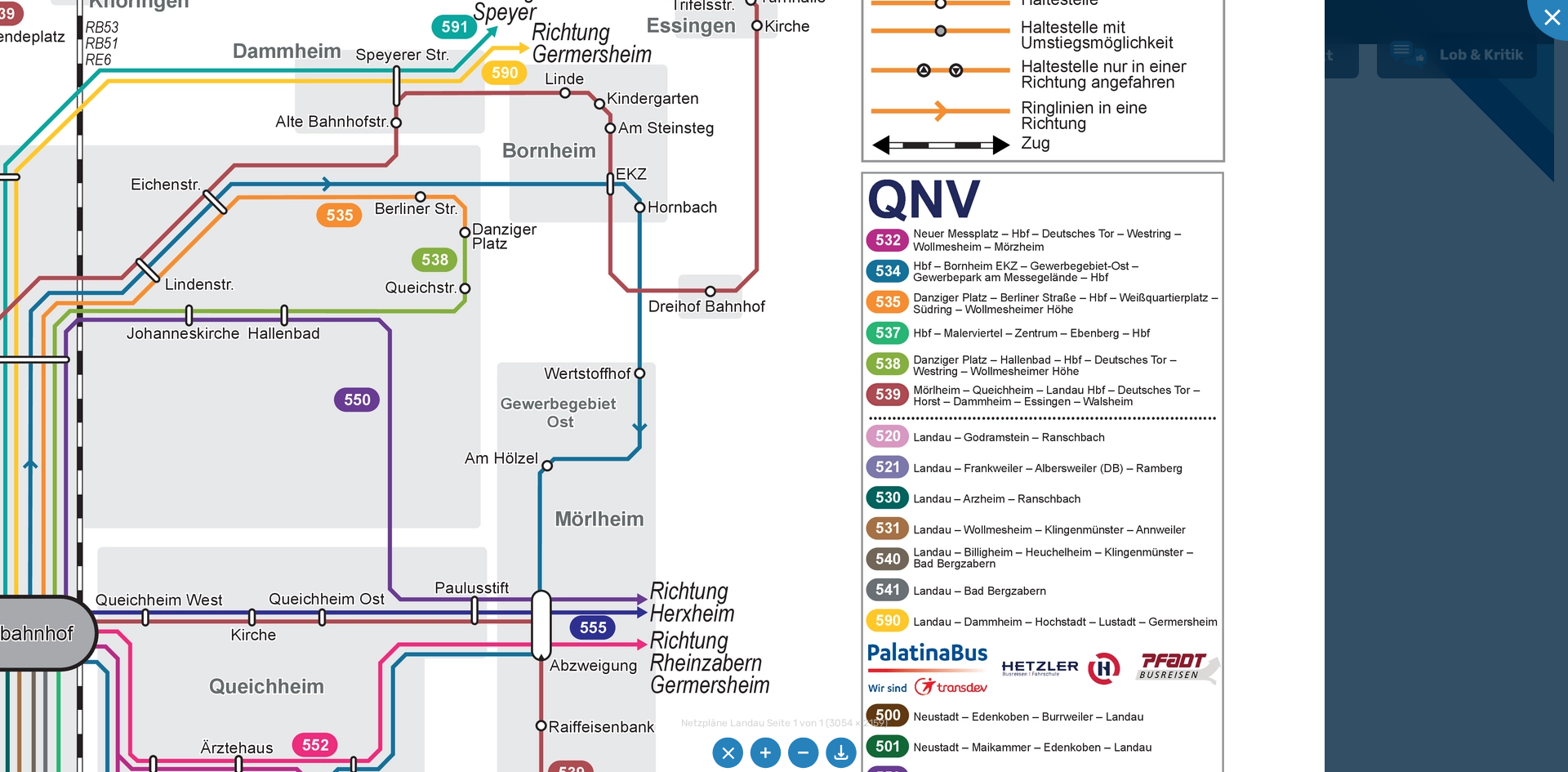
click at [794, 418] on img at bounding box center [77, 514] width 2495 height 1764
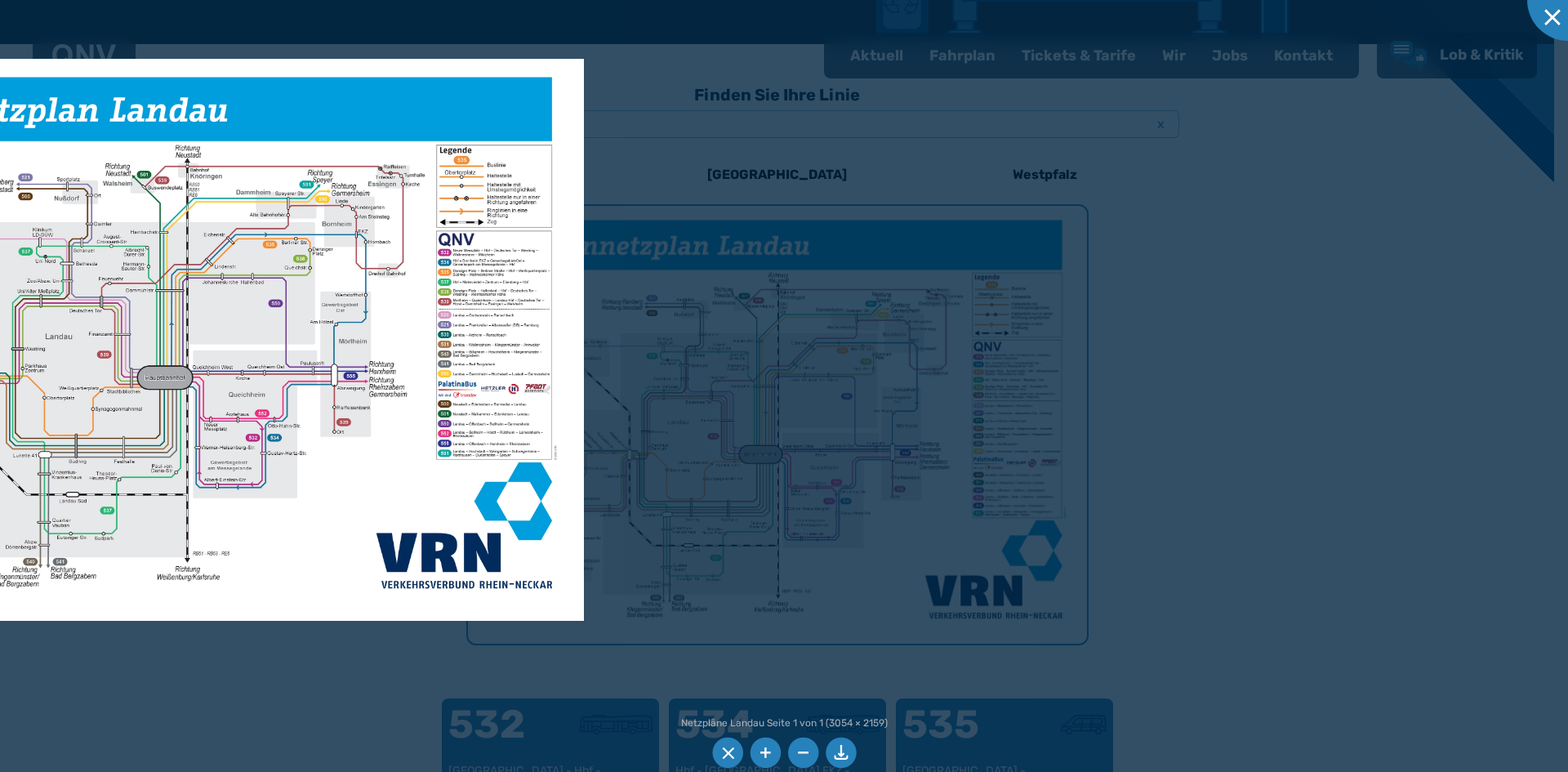
click at [71, 489] on img at bounding box center [187, 340] width 794 height 562
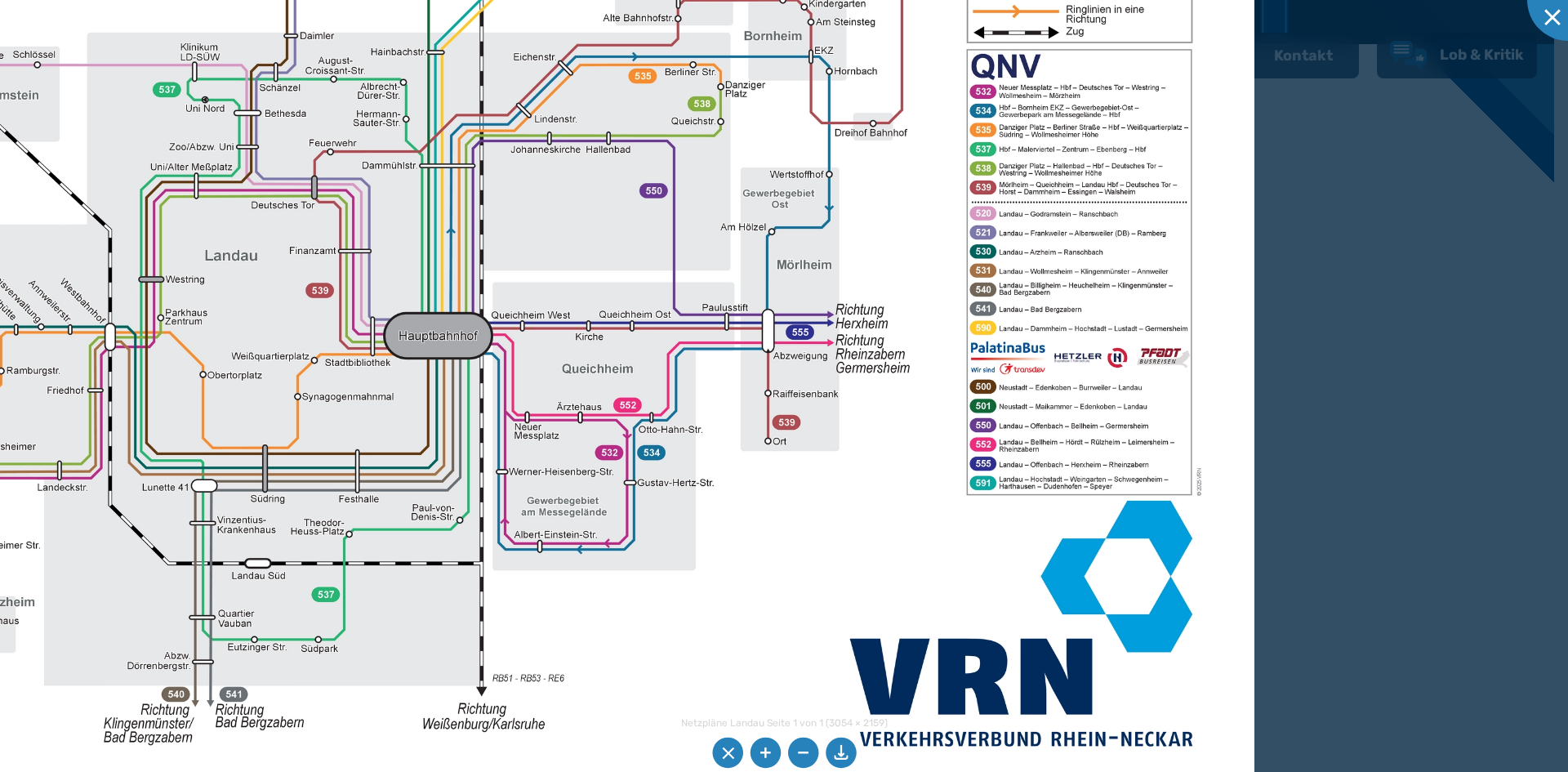
click at [794, 467] on img at bounding box center [480, 262] width 1549 height 1096
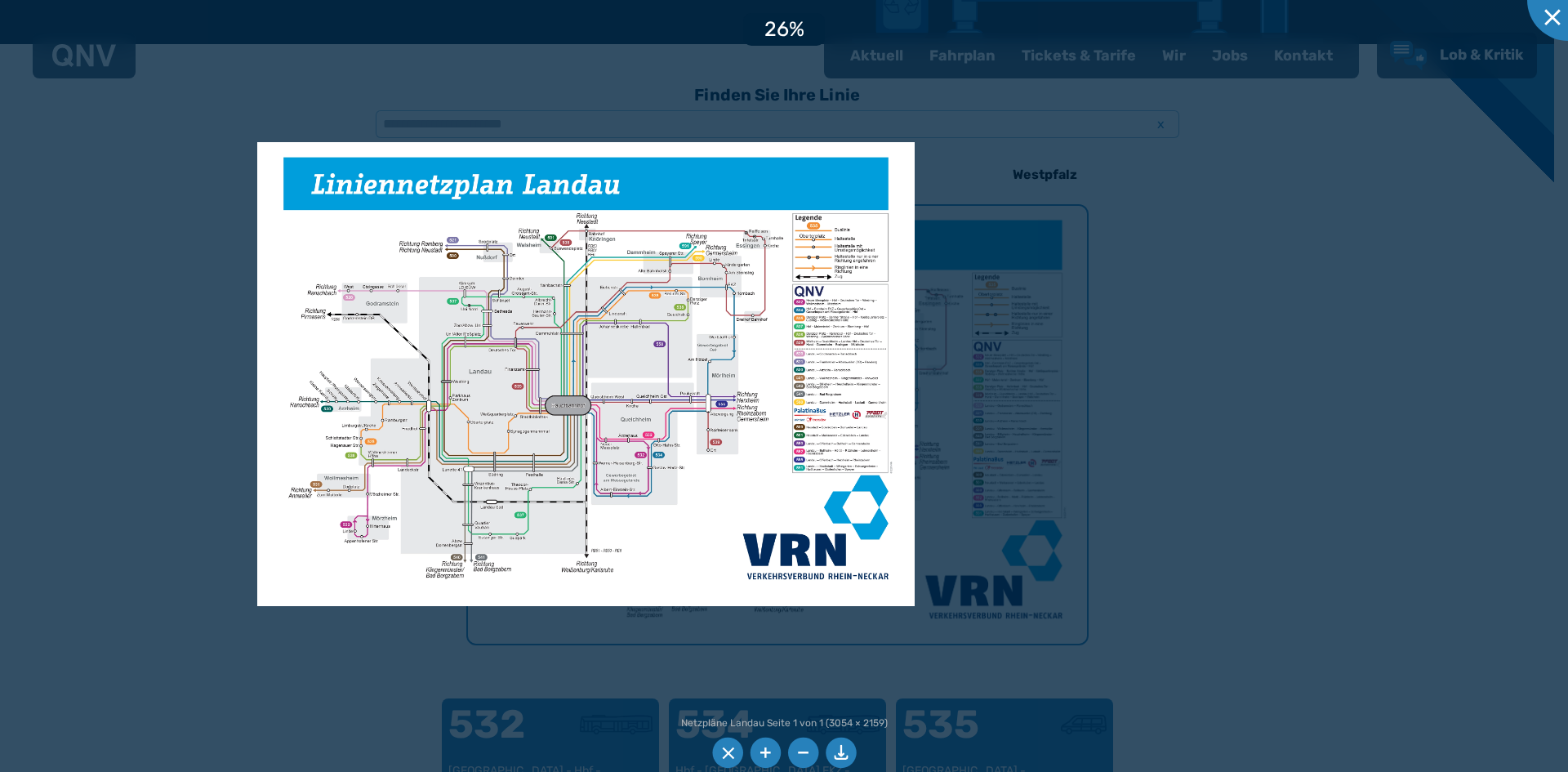
click at [794, 643] on div at bounding box center [784, 386] width 1568 height 772
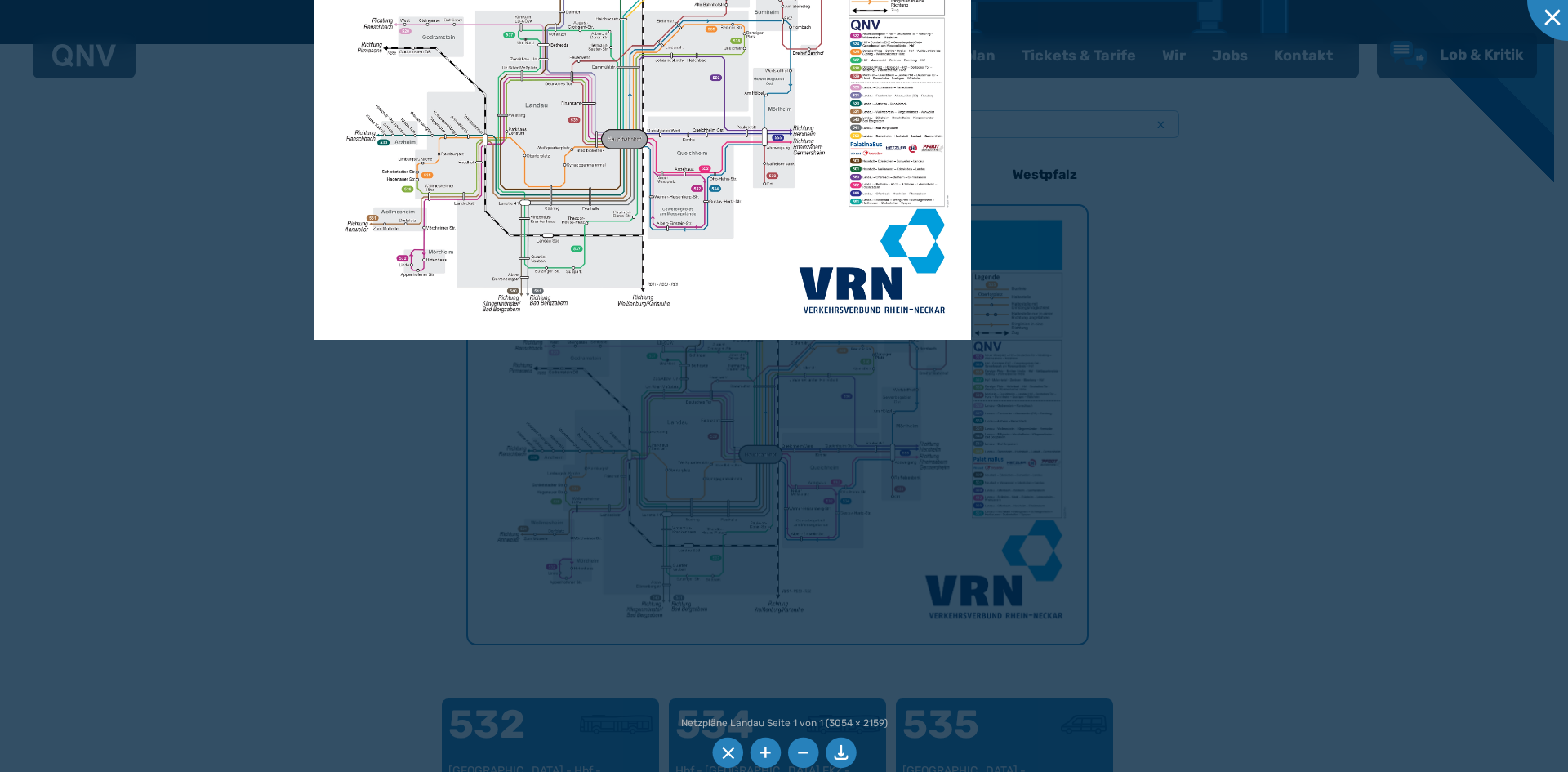
click at [794, 440] on div at bounding box center [784, 386] width 1568 height 772
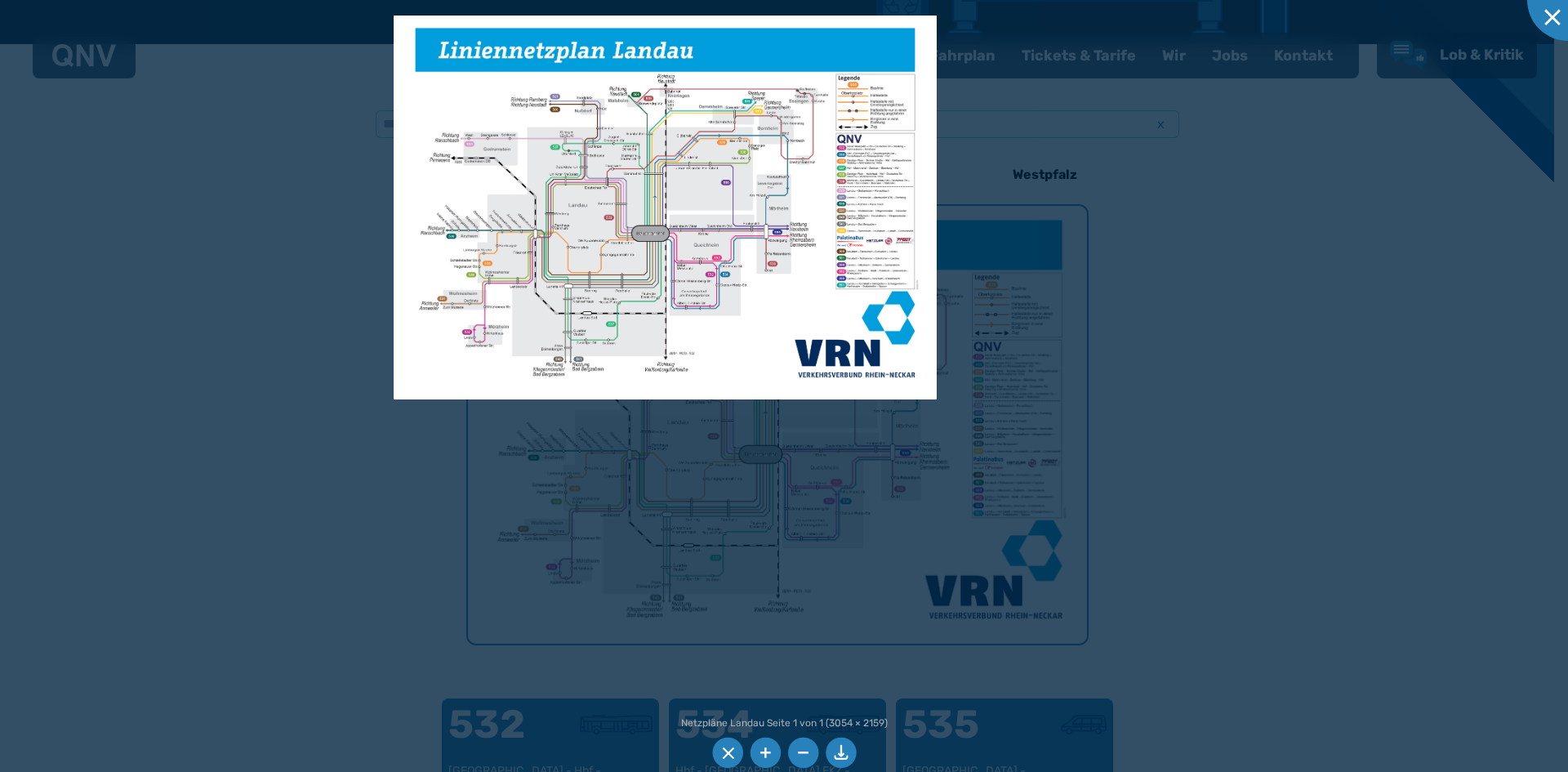
click at [794, 307] on div at bounding box center [784, 386] width 1568 height 772
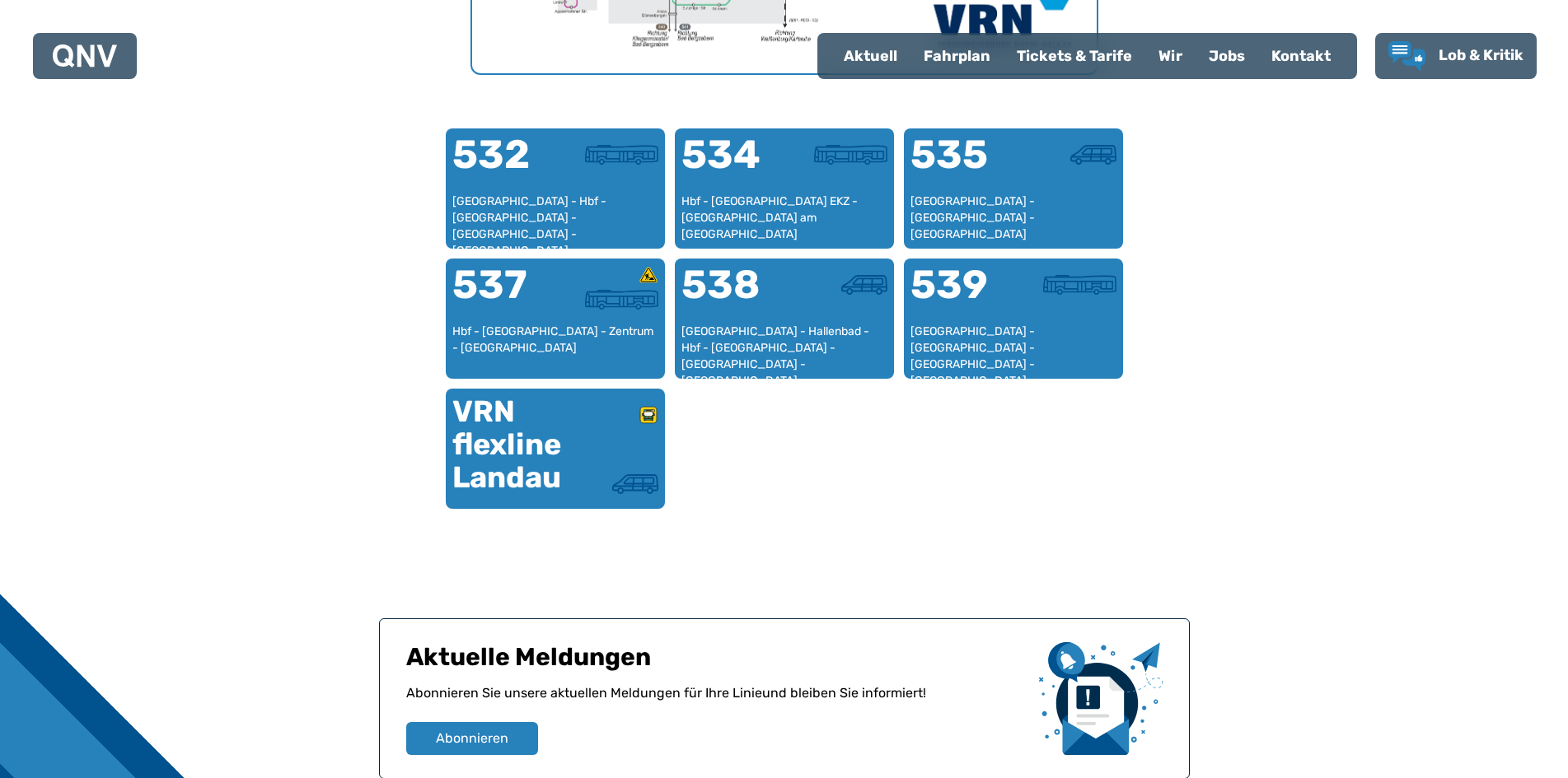
scroll to position [1002, 0]
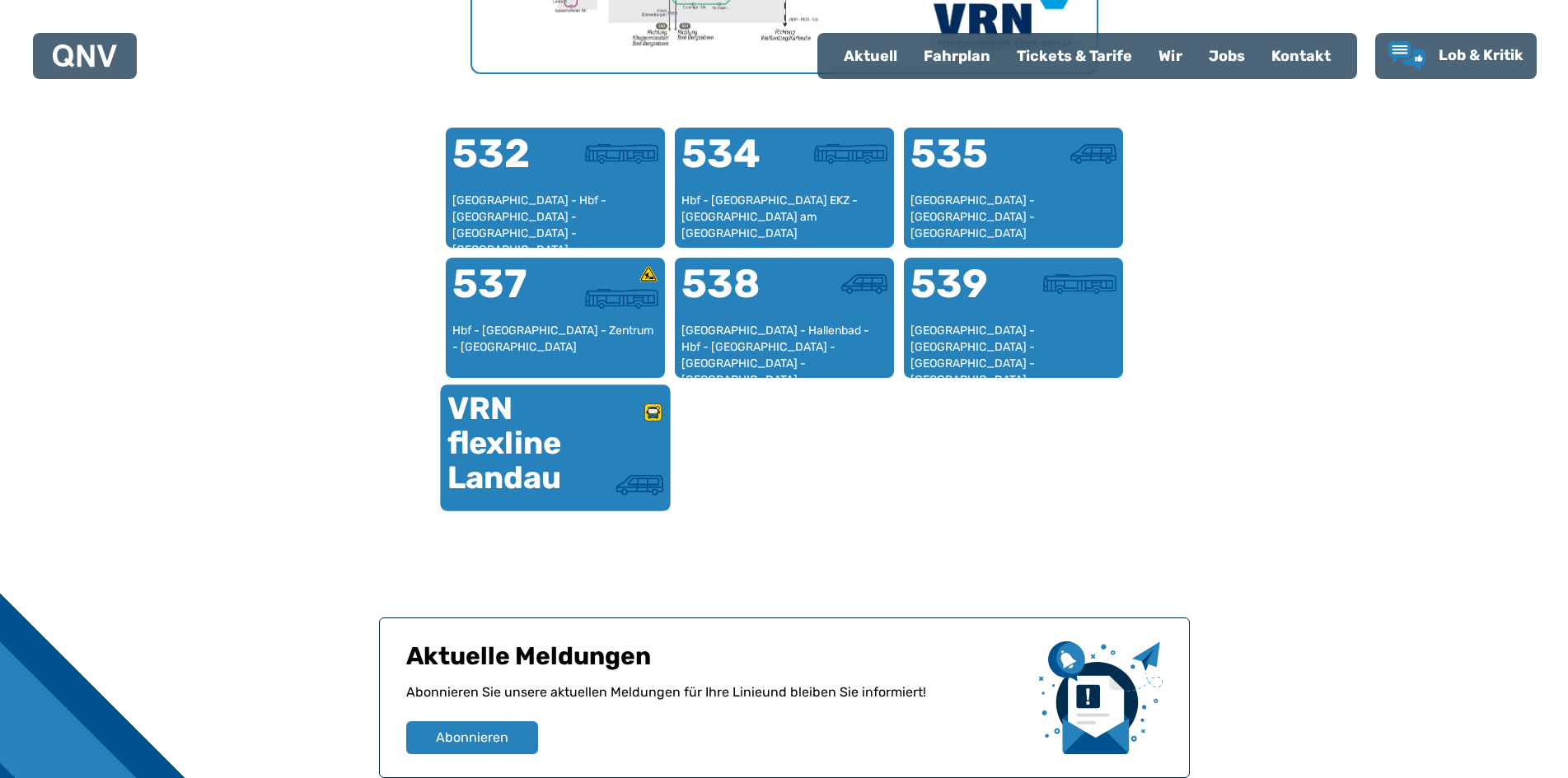
click at [516, 448] on div "VRN flexline Landau" at bounding box center [501, 444] width 108 height 104
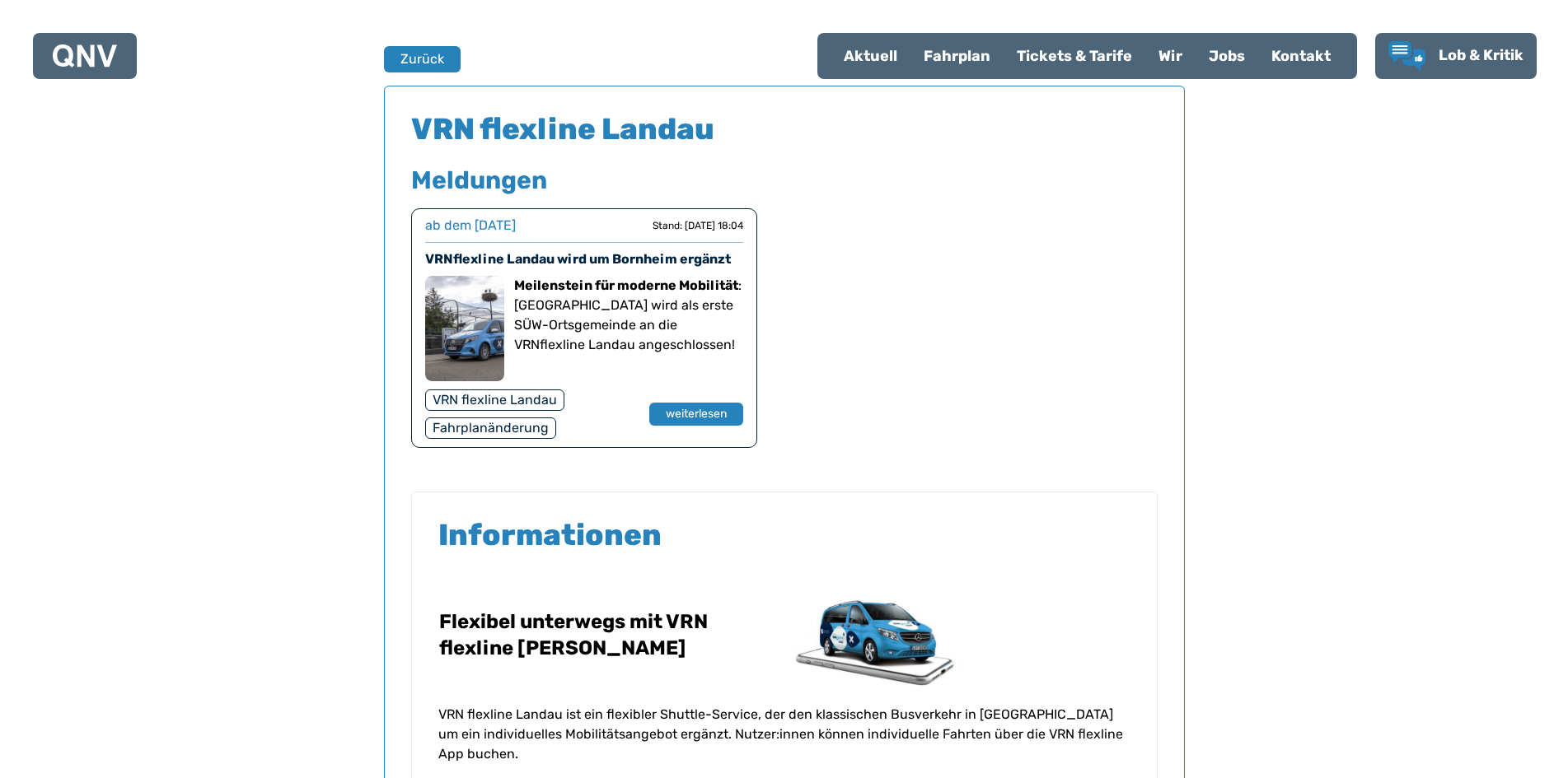
scroll to position [1085, 0]
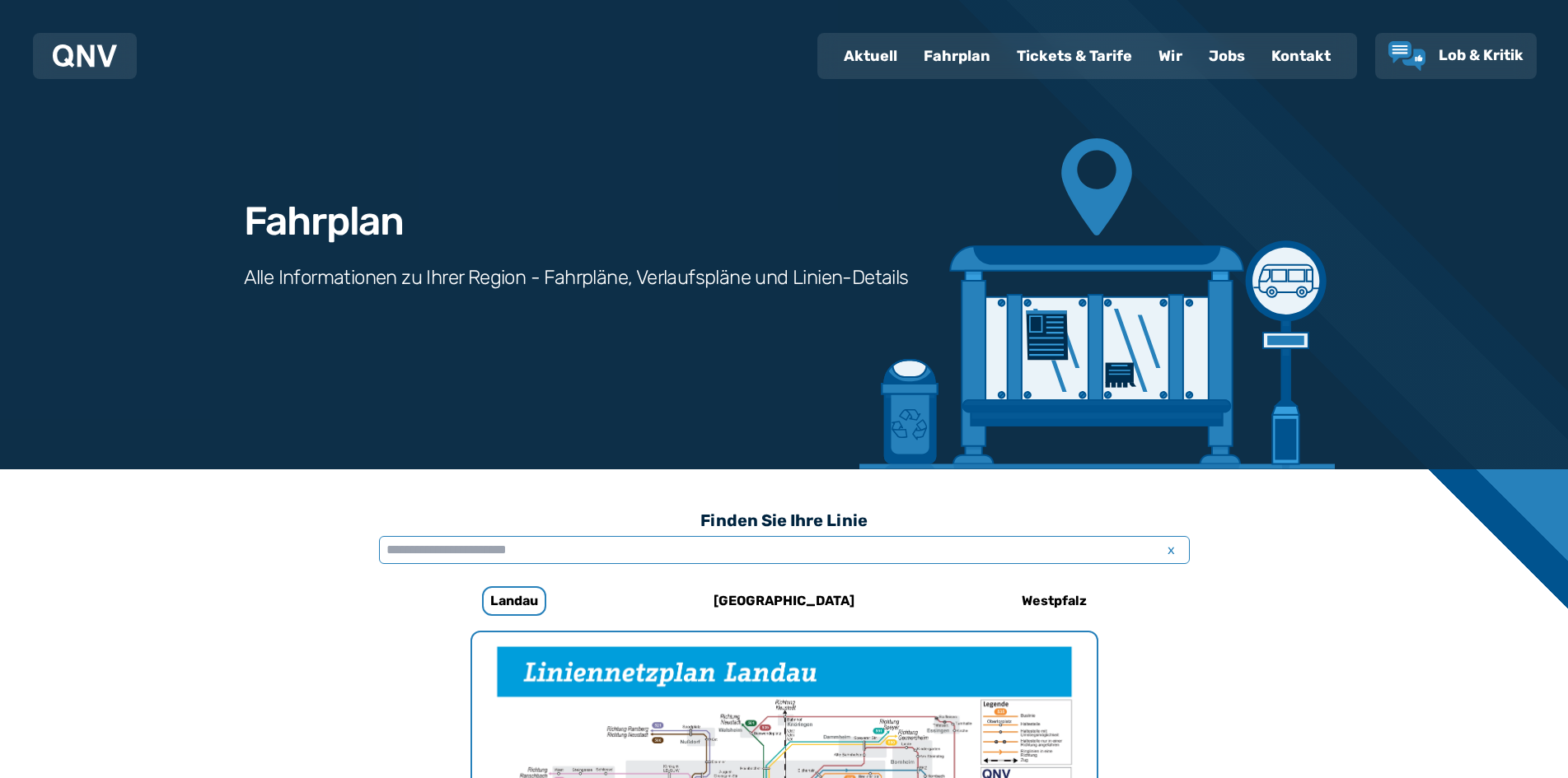
click at [514, 557] on input "text" at bounding box center [784, 549] width 811 height 28
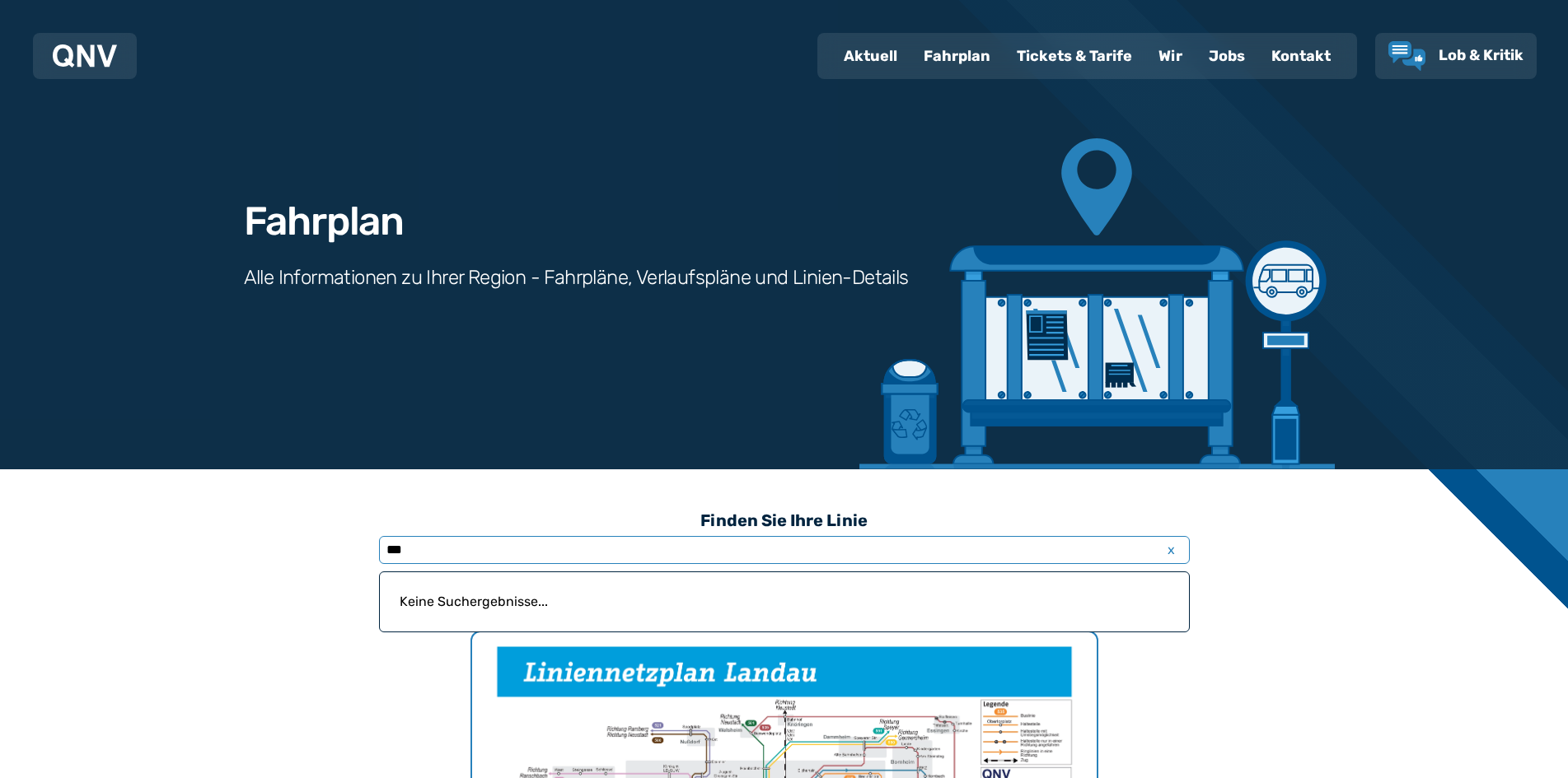
type input "***"
click at [506, 597] on p "Keine Suchergebnisse..." at bounding box center [784, 601] width 789 height 39
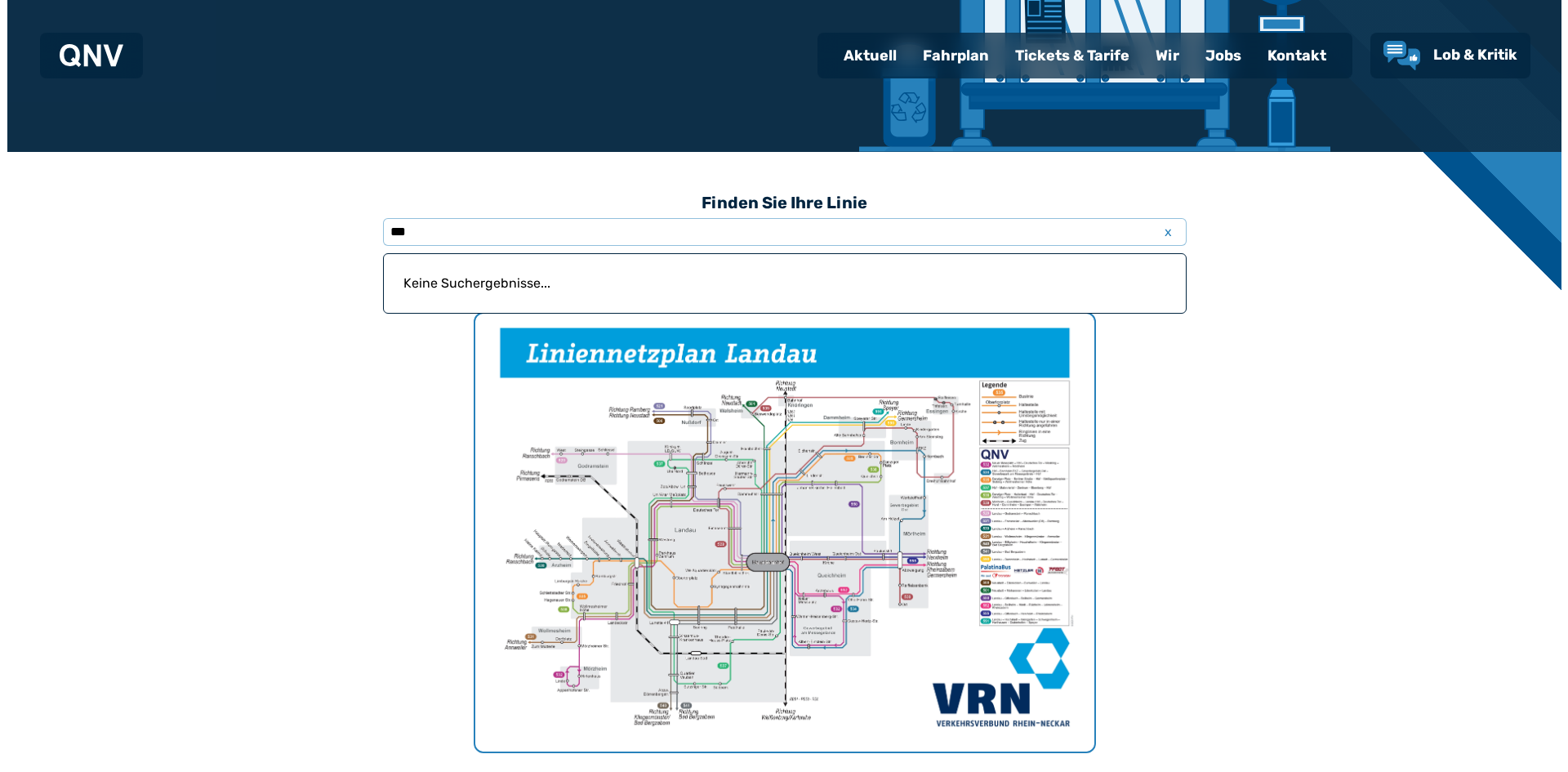
scroll to position [409, 0]
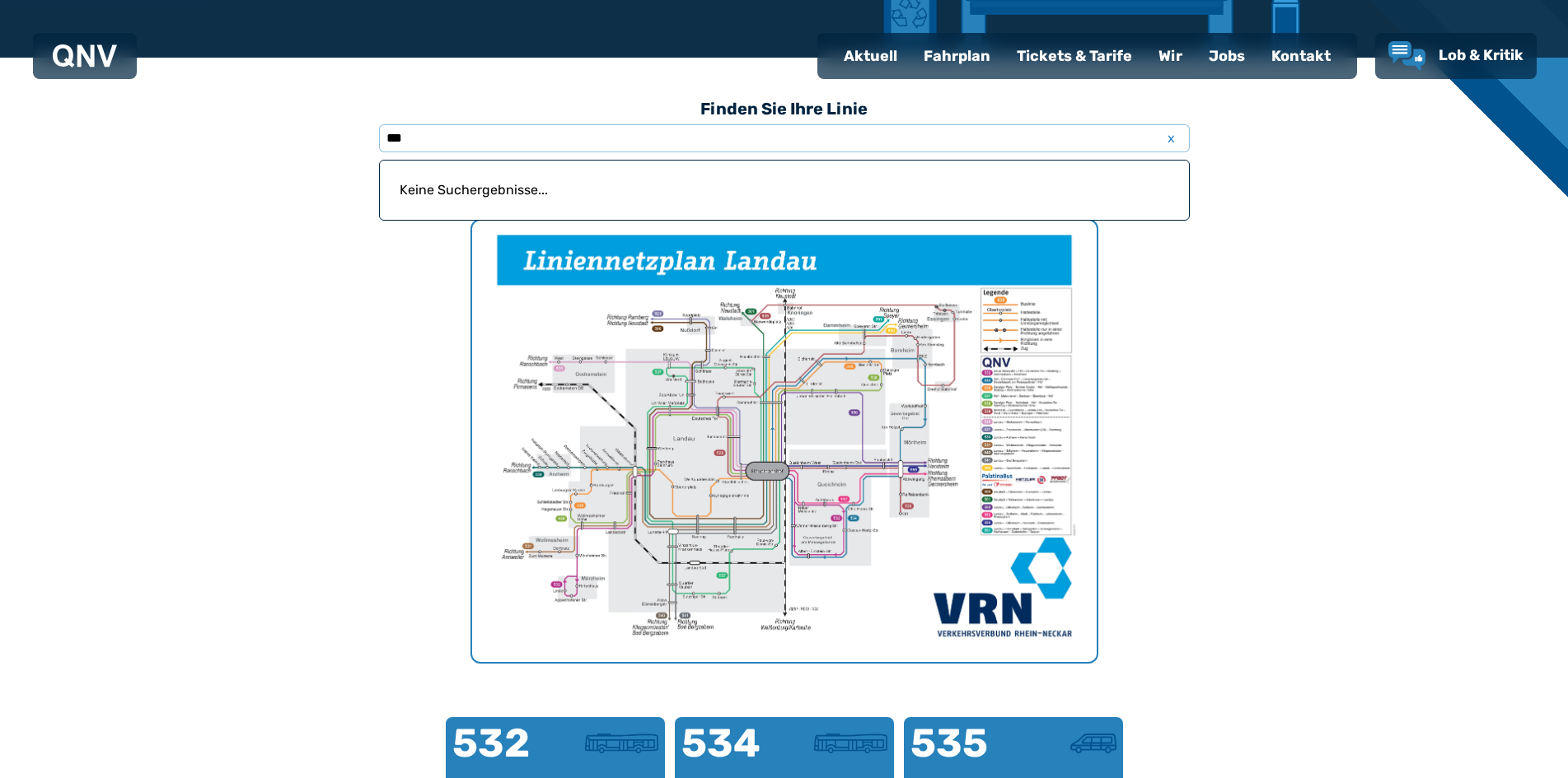
click at [801, 478] on img "1 von 1" at bounding box center [784, 442] width 625 height 442
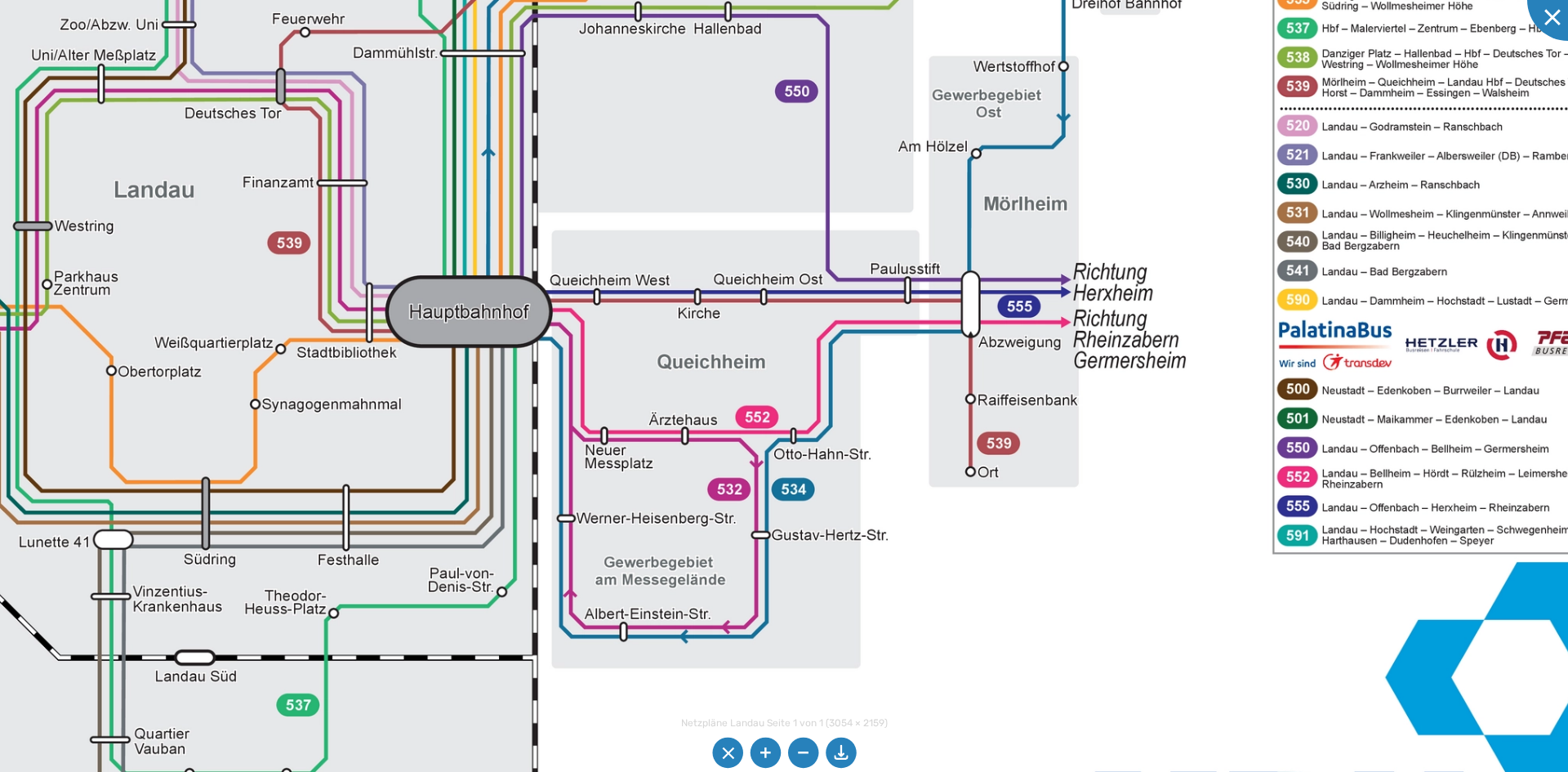
click at [794, 422] on img at bounding box center [533, 198] width 2355 height 1665
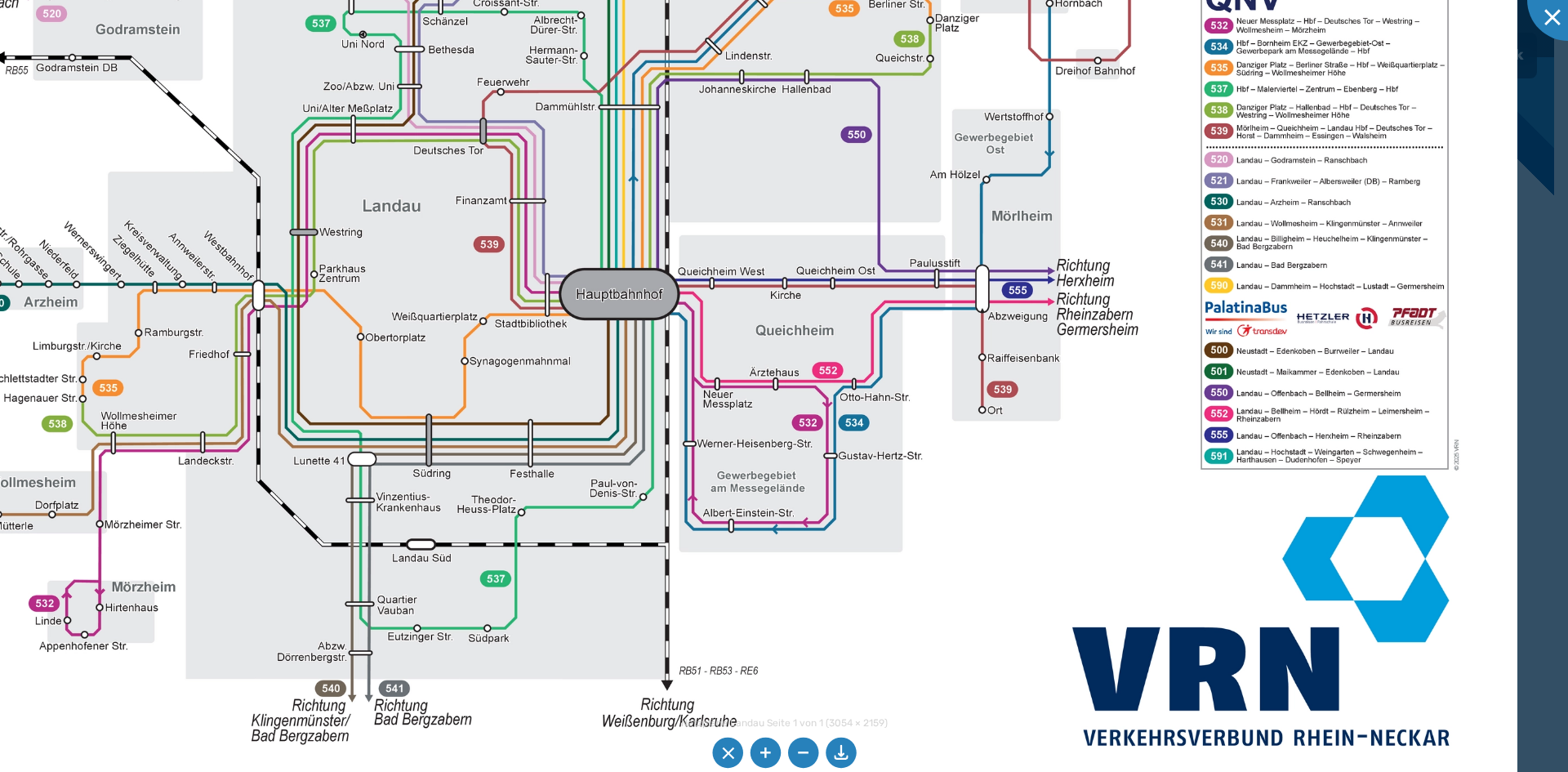
drag, startPoint x: 816, startPoint y: 410, endPoint x: 829, endPoint y: 811, distance: 401.2
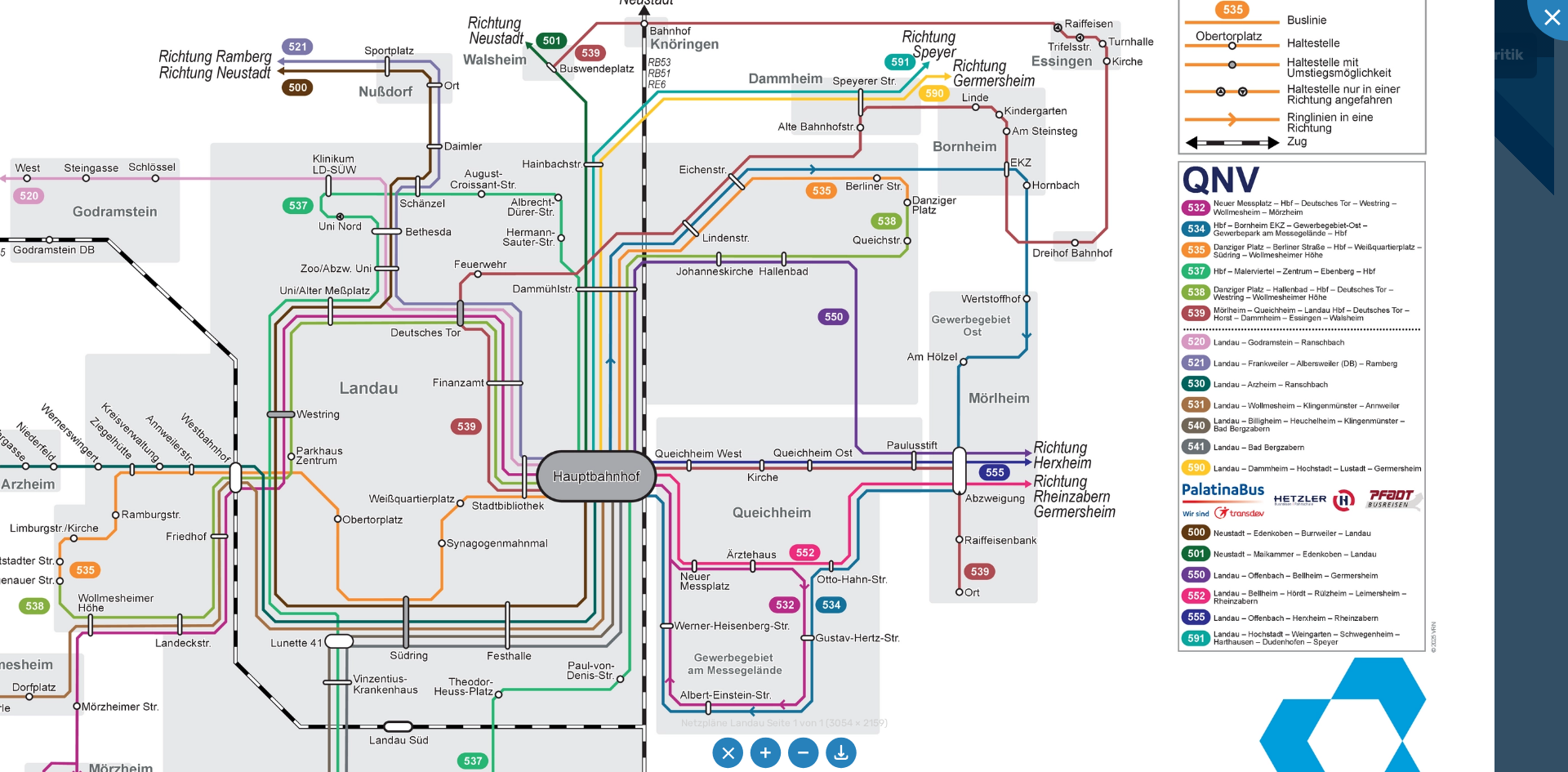
click at [660, 561] on img at bounding box center [642, 395] width 1704 height 1206
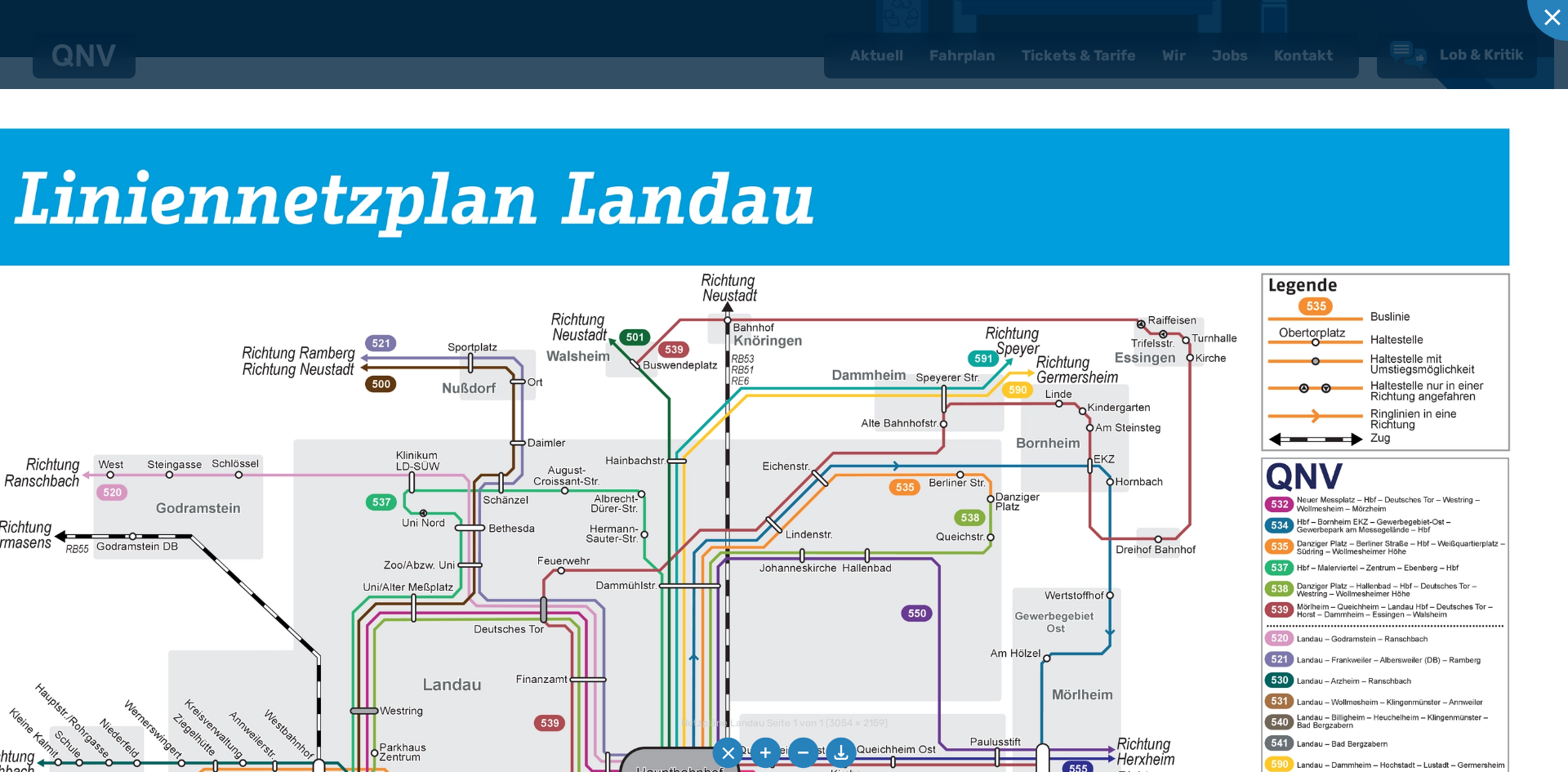
click at [241, 411] on img at bounding box center [726, 691] width 1704 height 1206
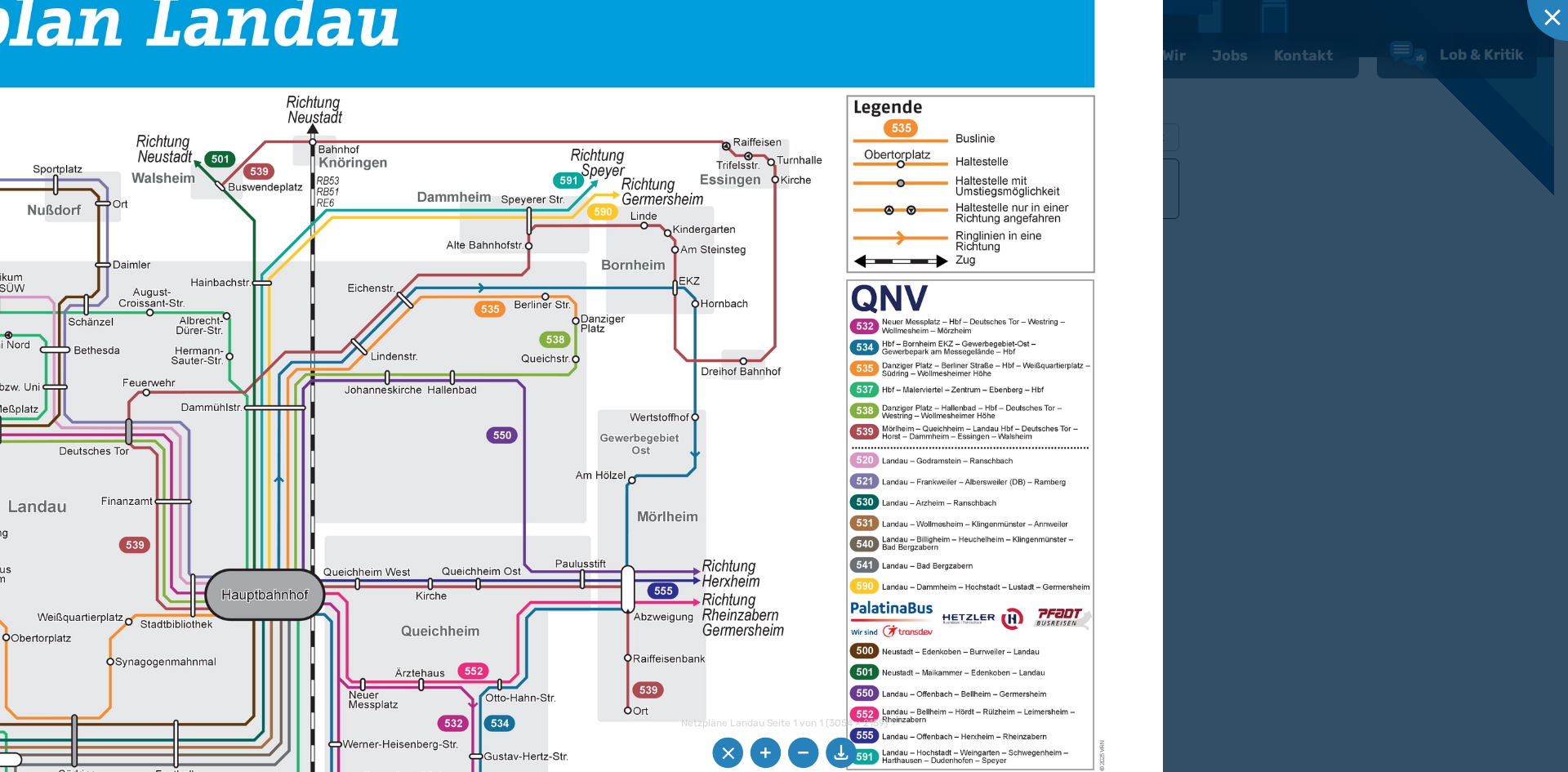
click at [652, 331] on img at bounding box center [311, 514] width 1704 height 1206
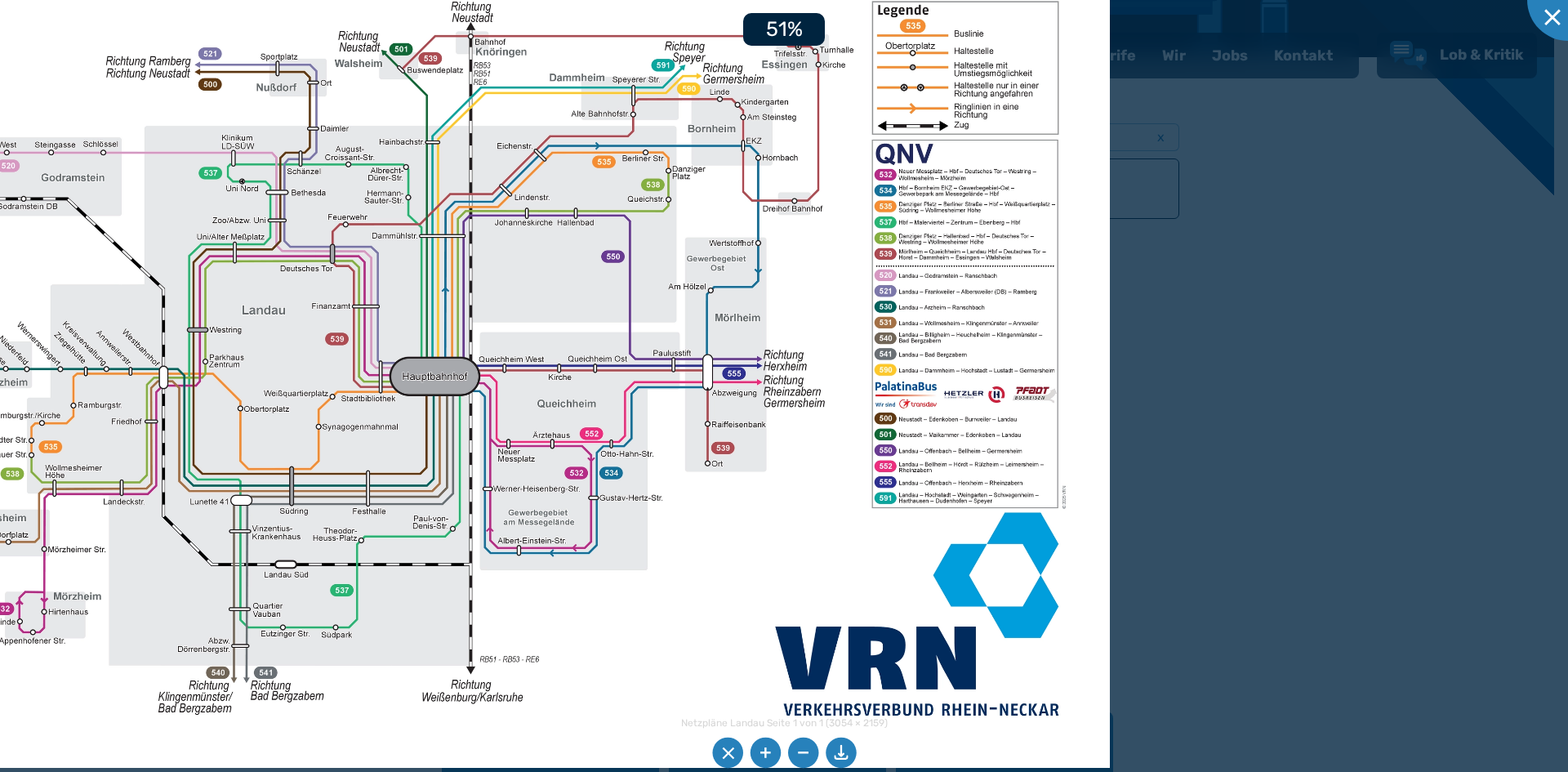
click at [794, 247] on img at bounding box center [470, 315] width 1280 height 905
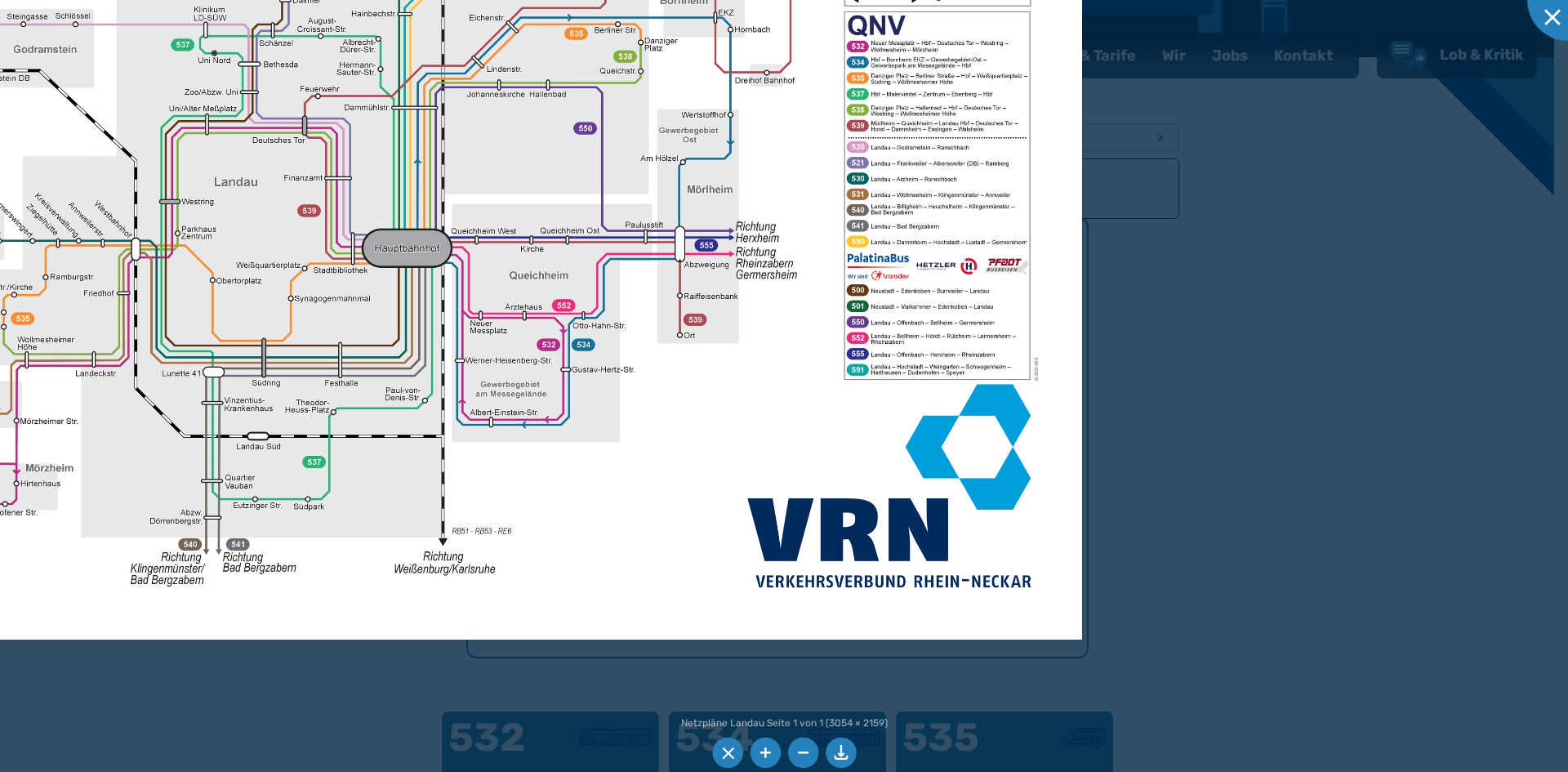
click at [794, 295] on img at bounding box center [442, 187] width 1280 height 905
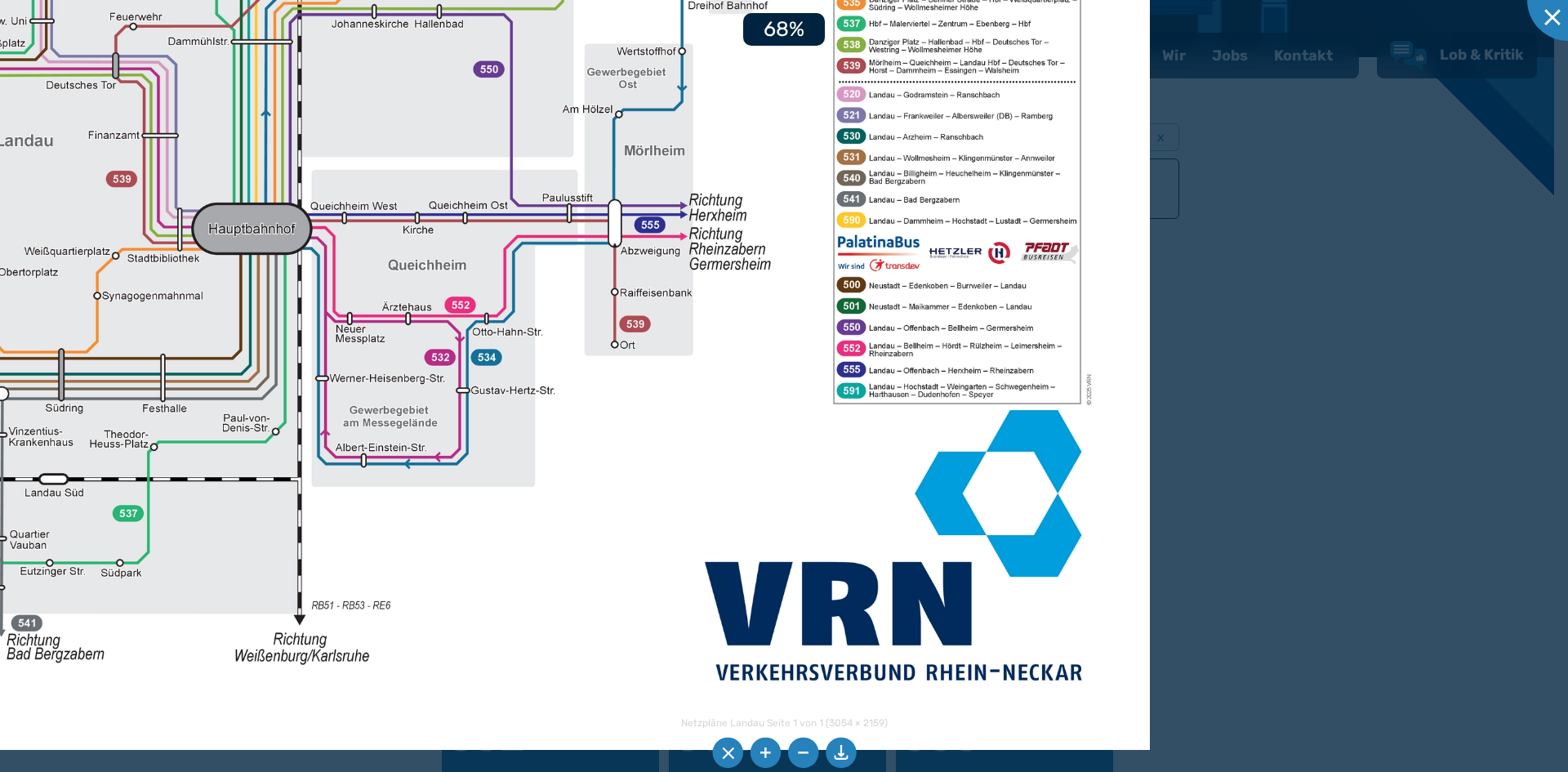
click at [794, 294] on img at bounding box center [298, 147] width 1704 height 1206
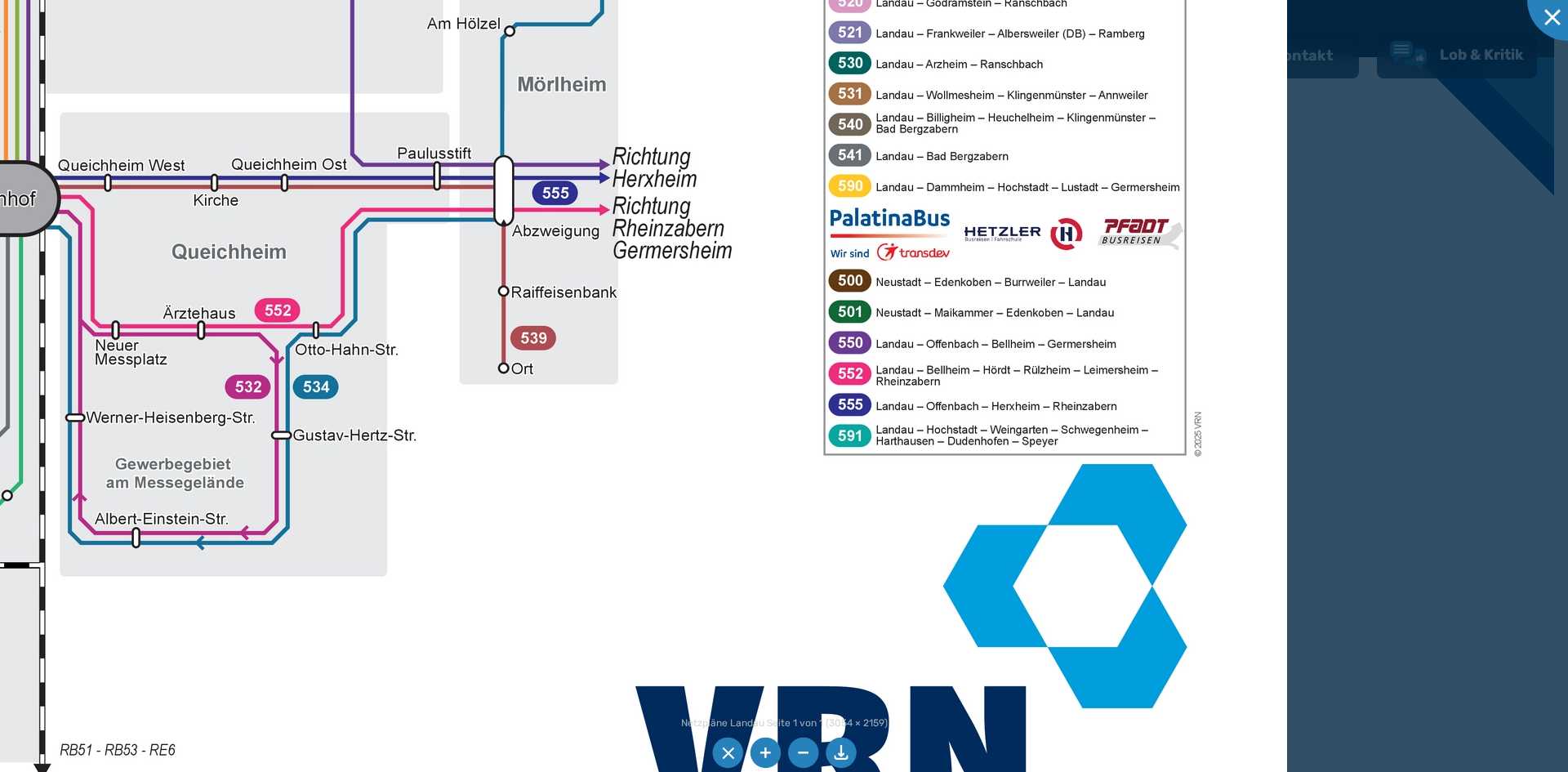
click at [794, 290] on img at bounding box center [40, 79] width 2495 height 1764
